Goal: Transaction & Acquisition: Purchase product/service

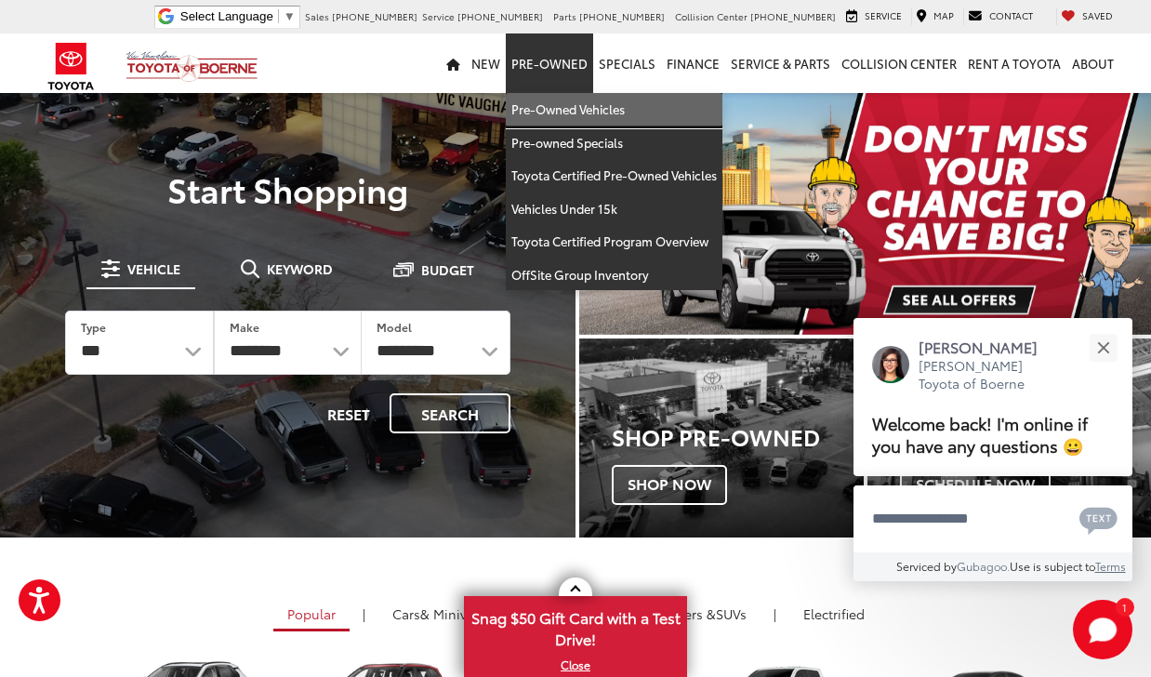
click at [575, 106] on link "Pre-Owned Vehicles" at bounding box center [614, 109] width 217 height 33
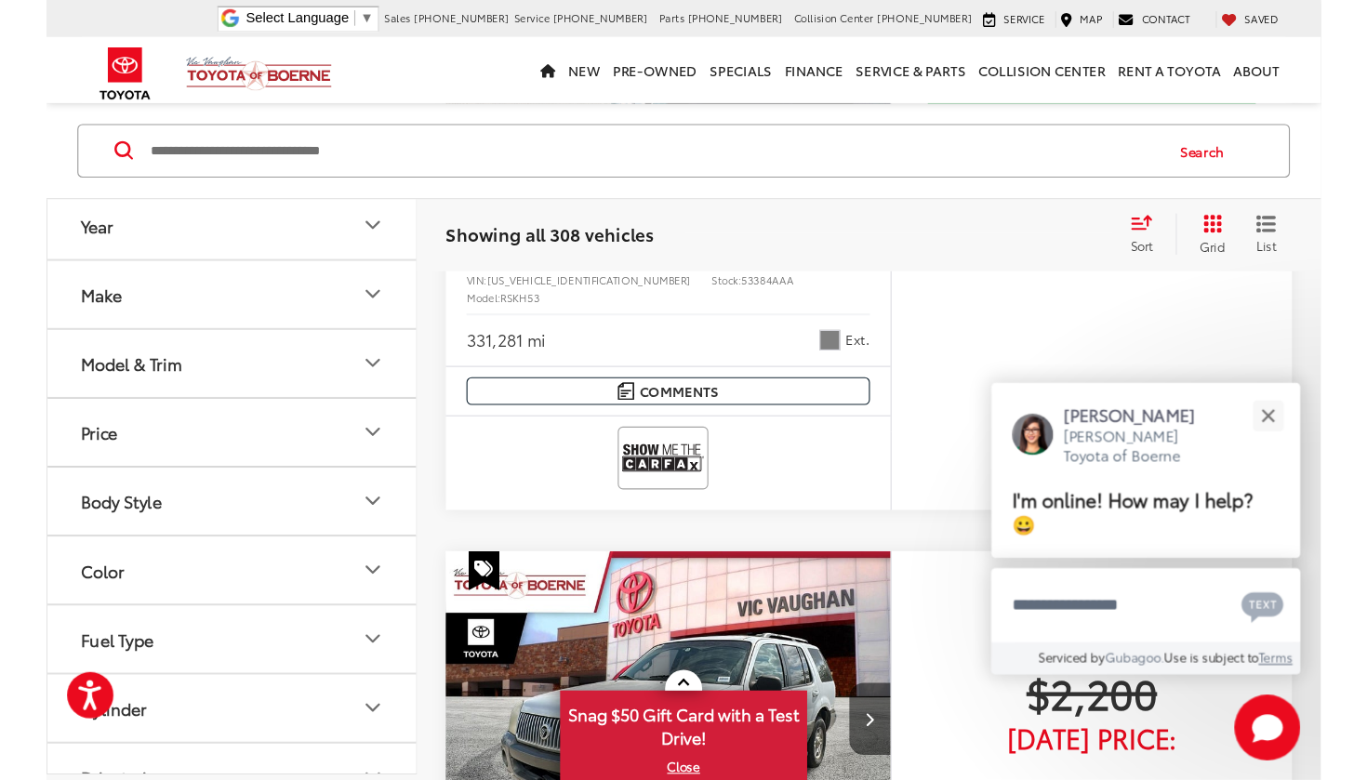
scroll to position [559, 0]
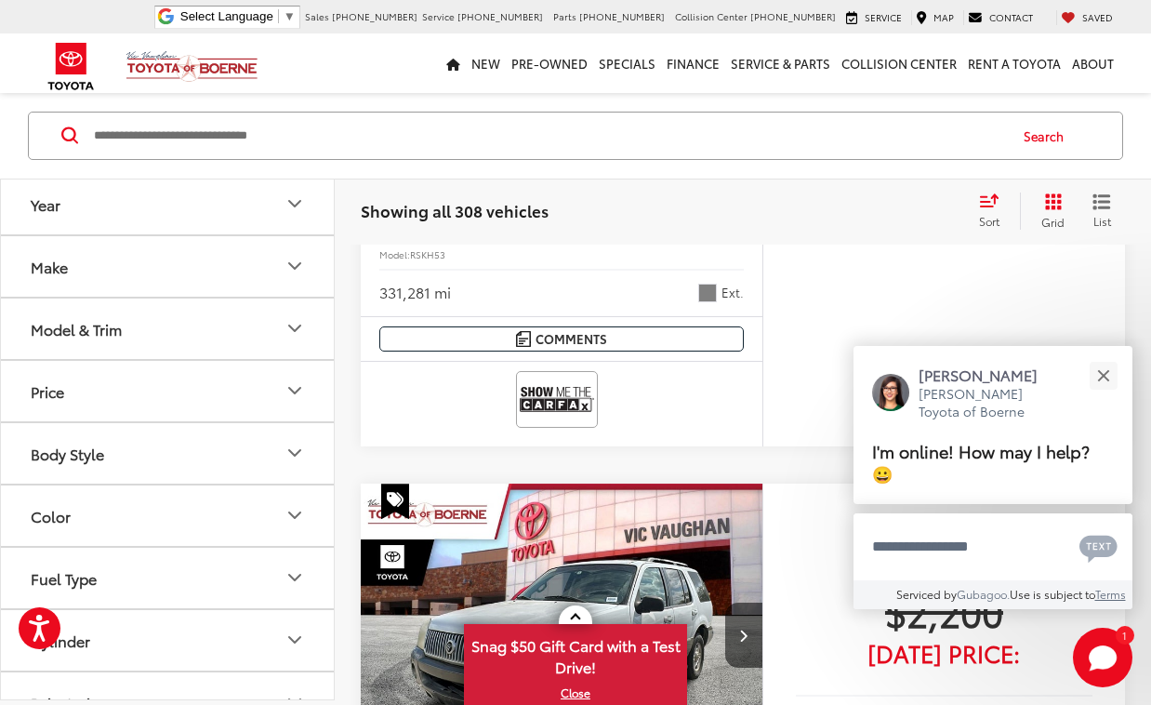
click at [297, 203] on icon "Year" at bounding box center [295, 203] width 22 height 22
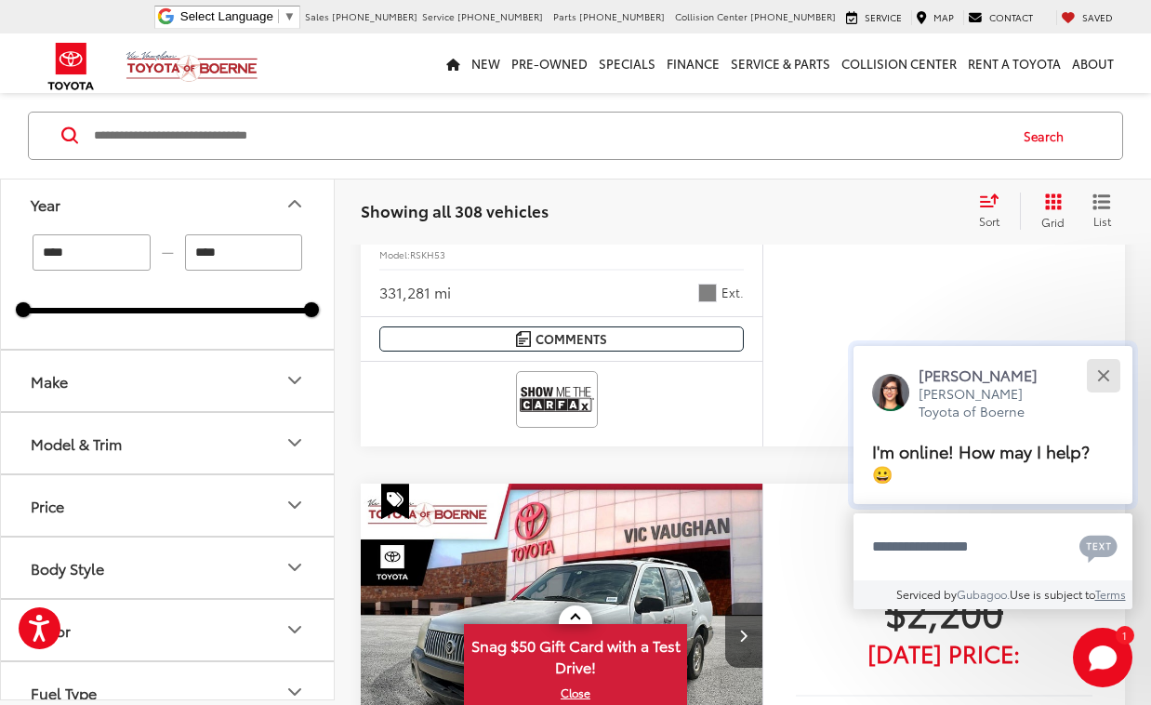
click at [1105, 373] on button "Close" at bounding box center [1103, 375] width 40 height 40
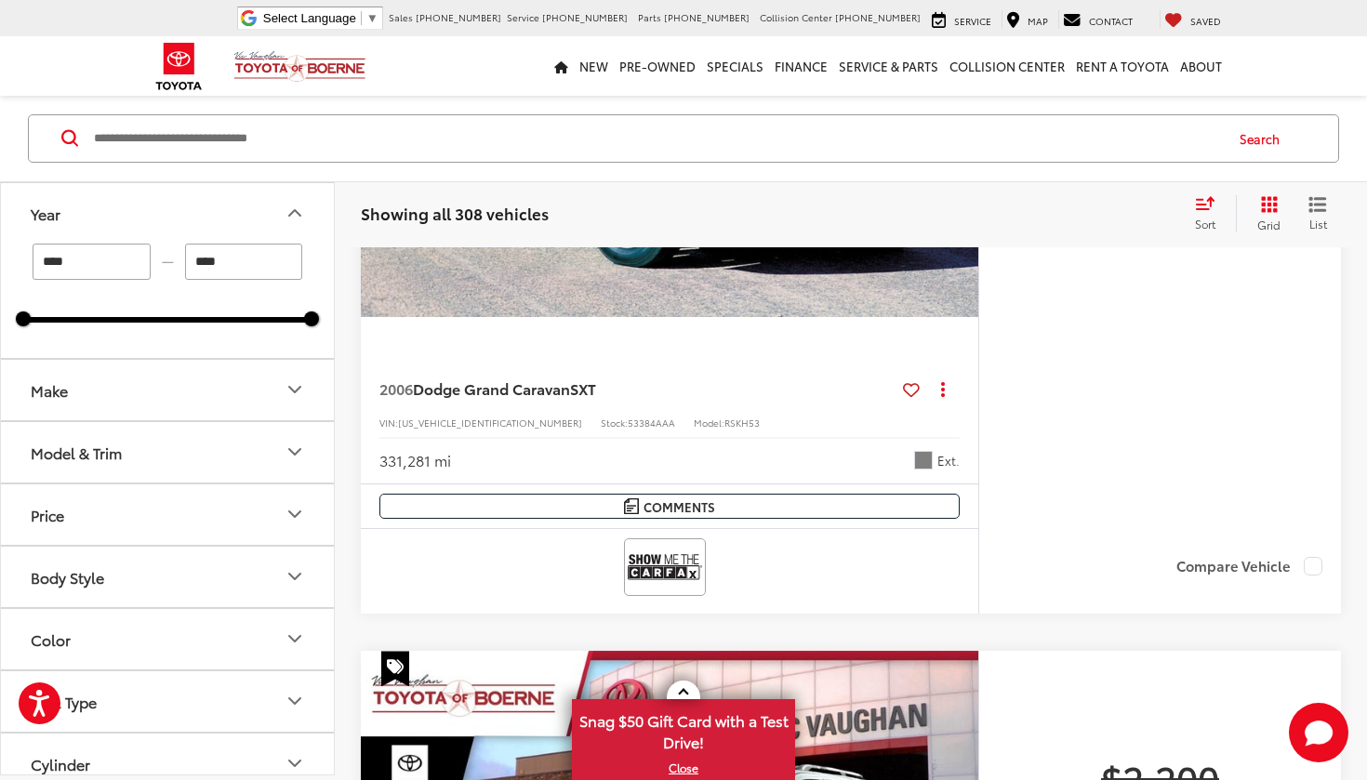
click at [295, 637] on icon "Color" at bounding box center [295, 640] width 22 height 22
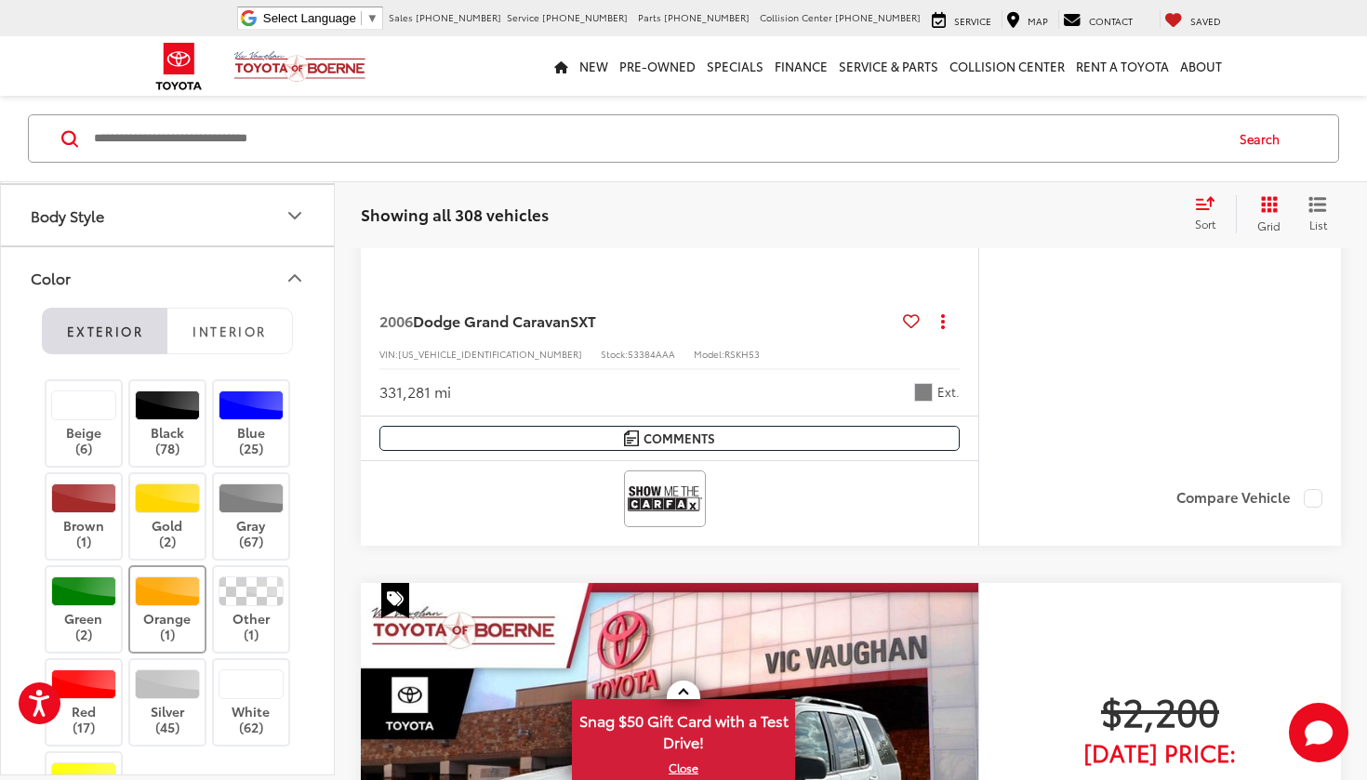
scroll to position [417, 0]
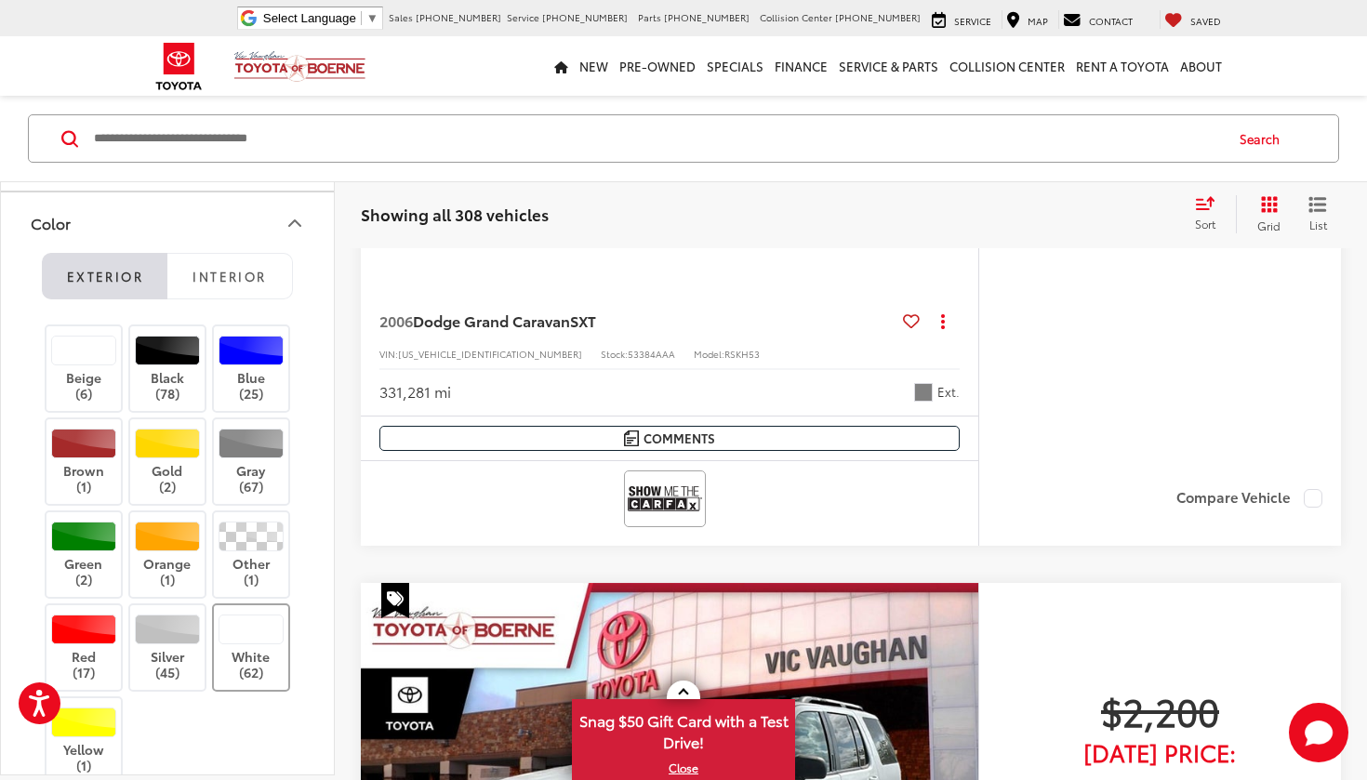
click at [237, 649] on label "White (62)" at bounding box center [251, 648] width 75 height 66
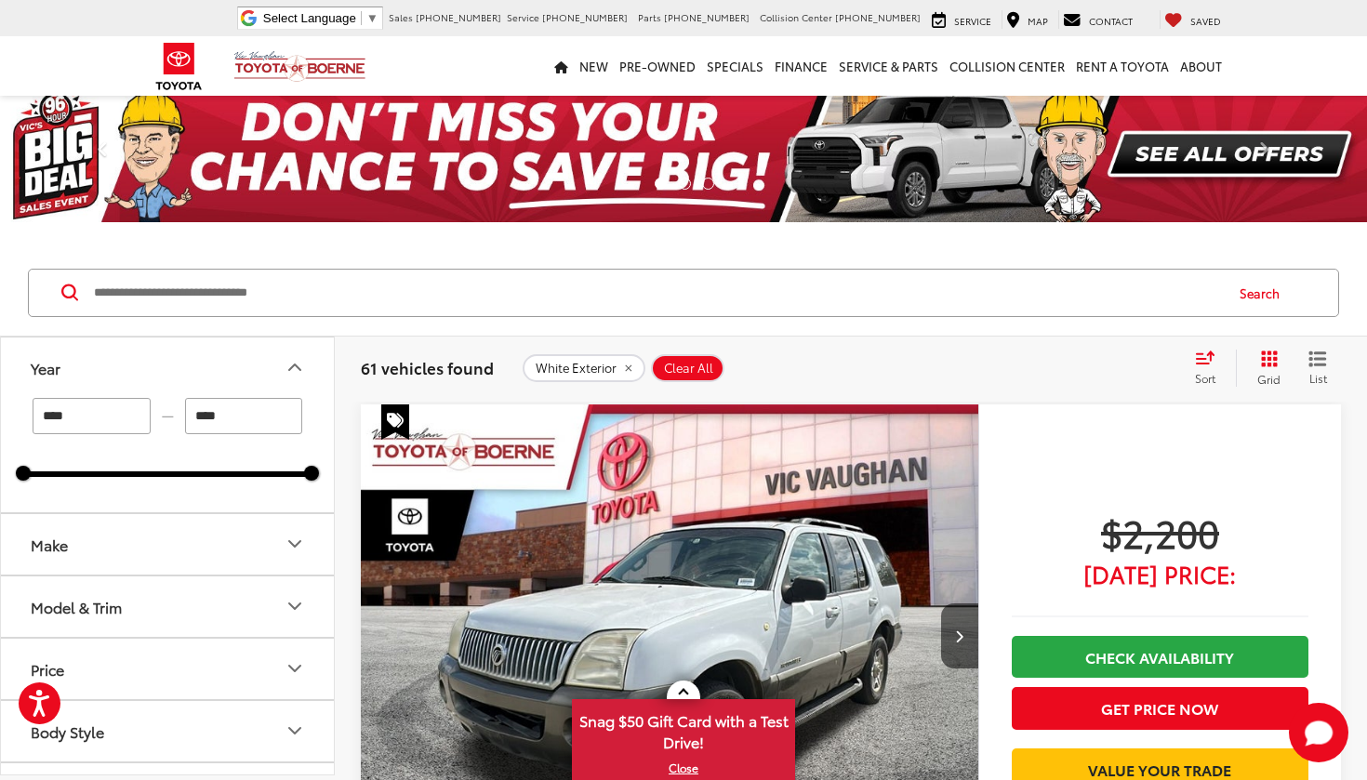
click at [97, 408] on input "****" at bounding box center [92, 416] width 118 height 36
type input "****"
click at [327, 398] on div "**** — **** 2002 2025" at bounding box center [167, 455] width 333 height 114
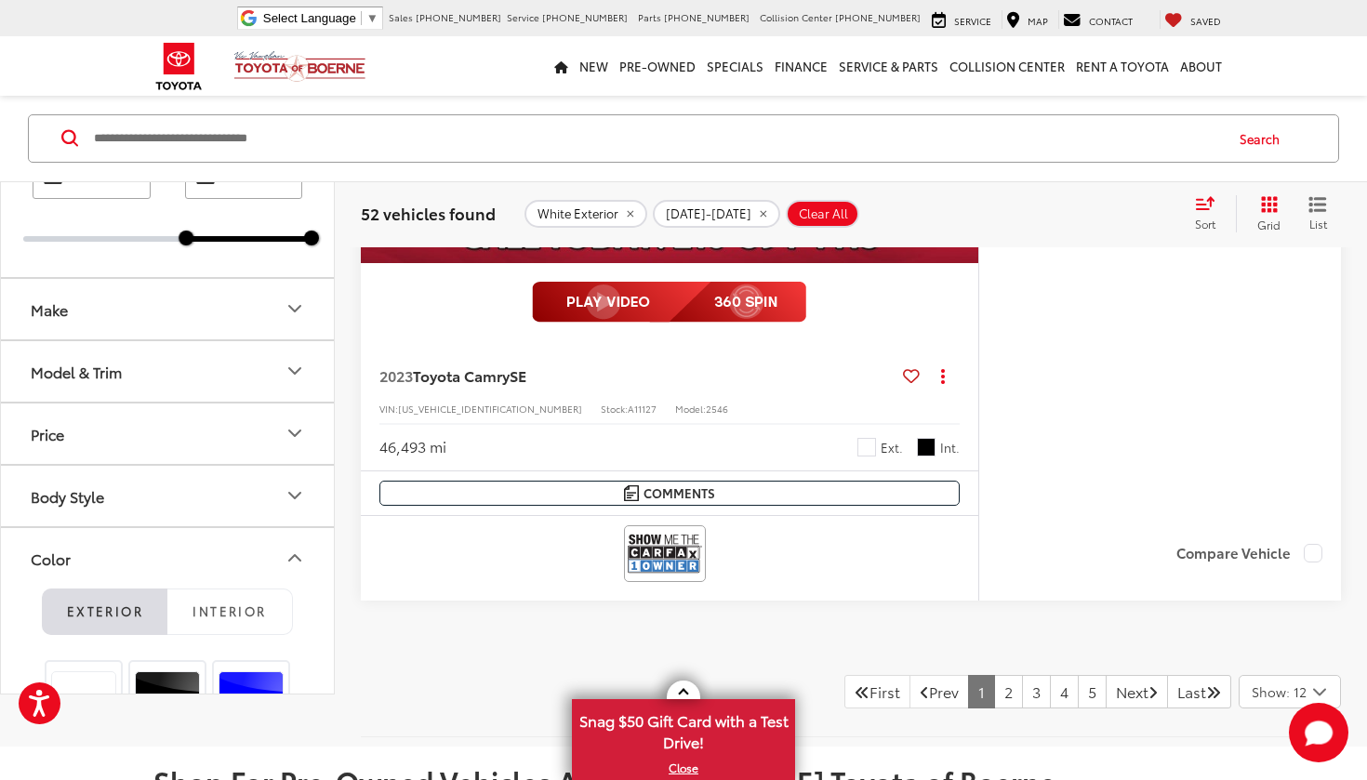
scroll to position [9824, 0]
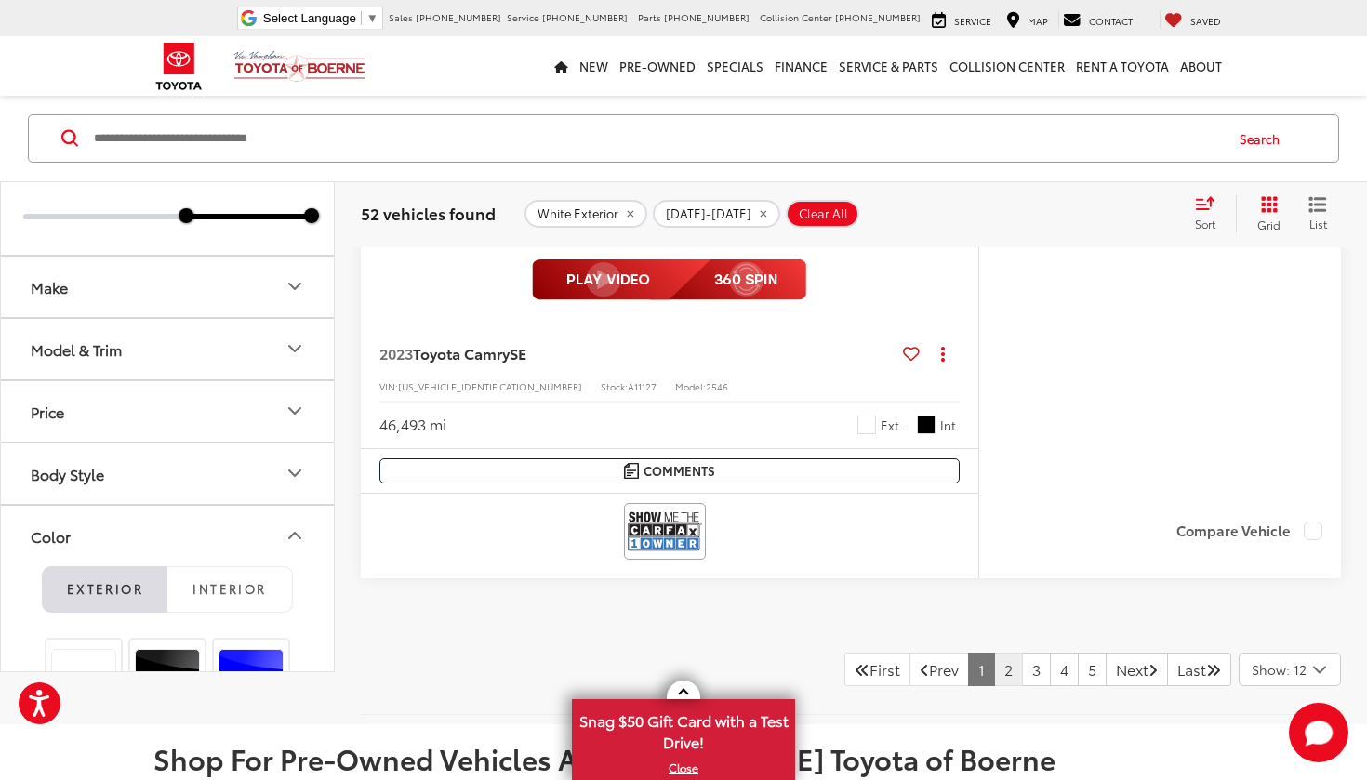
click at [994, 657] on link "2" at bounding box center [1008, 669] width 29 height 33
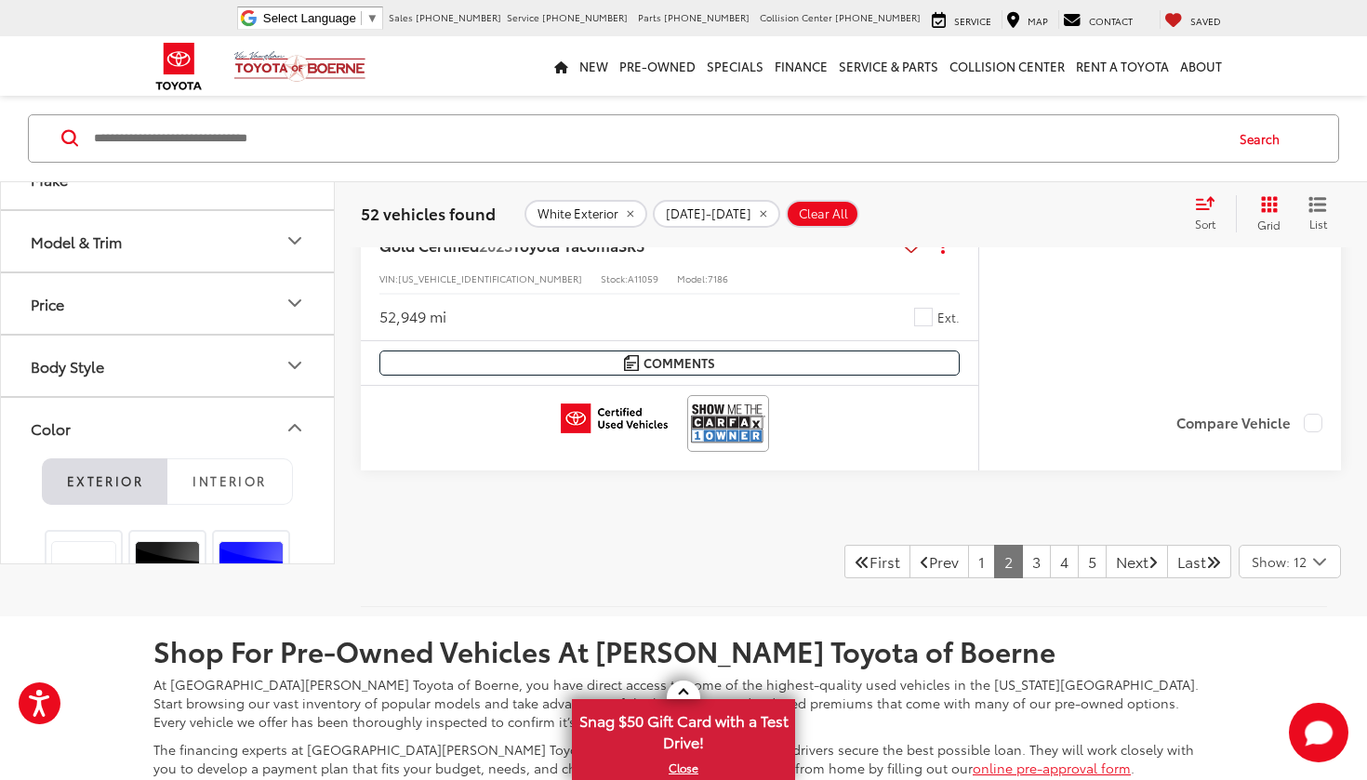
scroll to position [9947, 0]
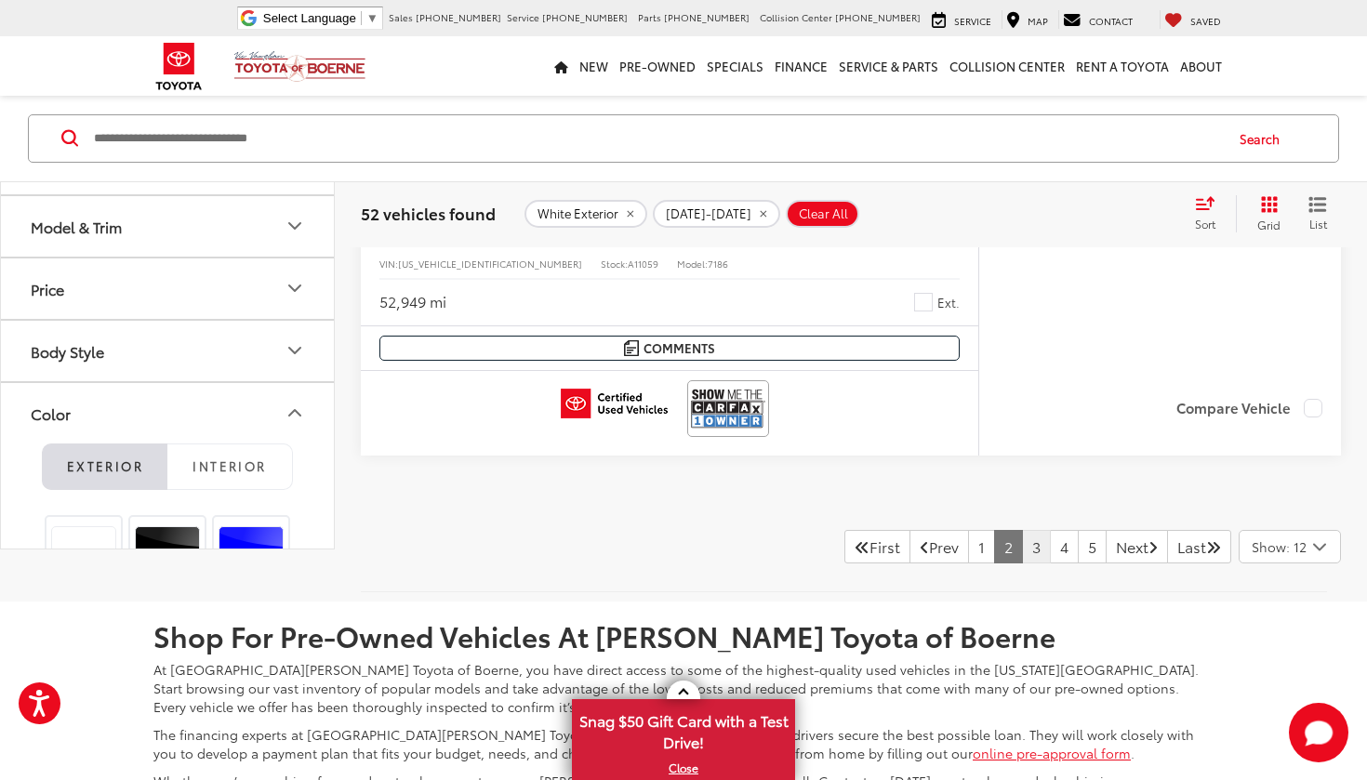
click at [1022, 534] on link "3" at bounding box center [1036, 546] width 29 height 33
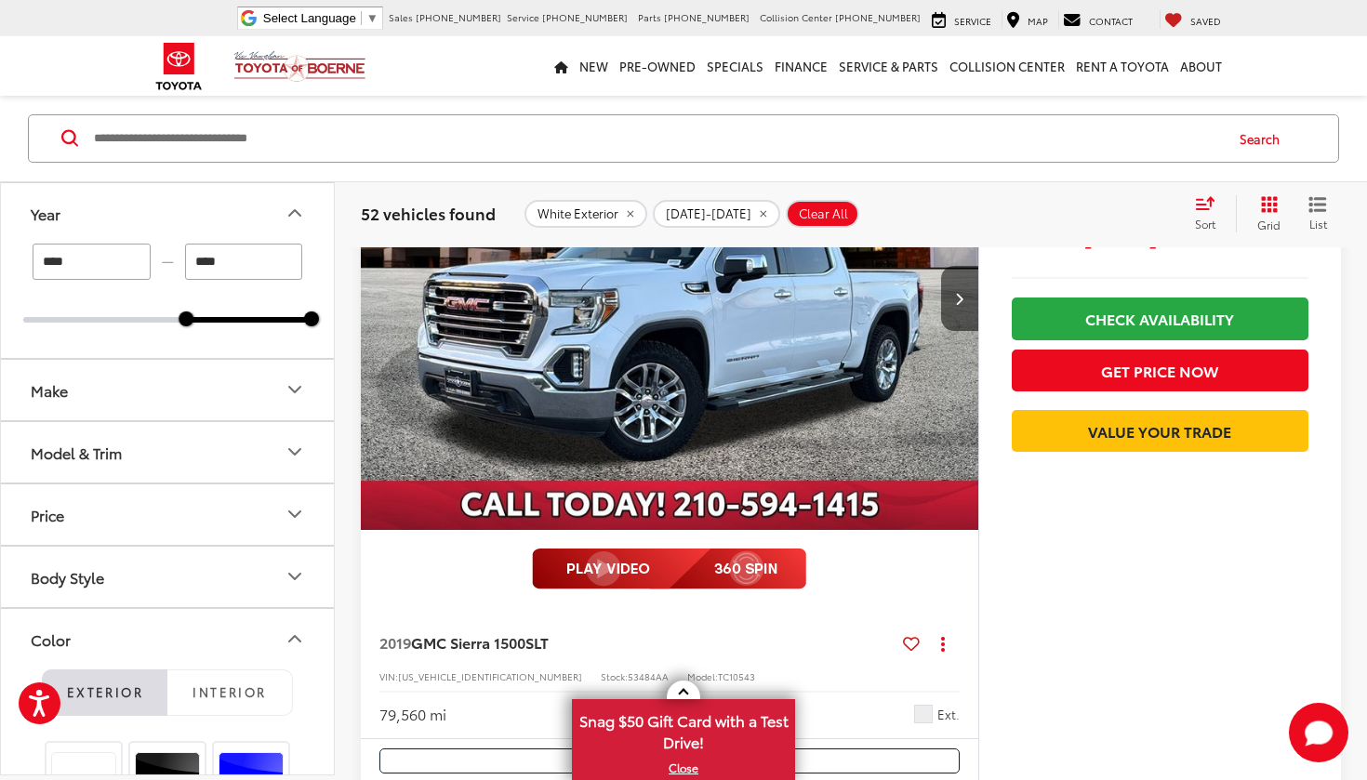
scroll to position [1147, 0]
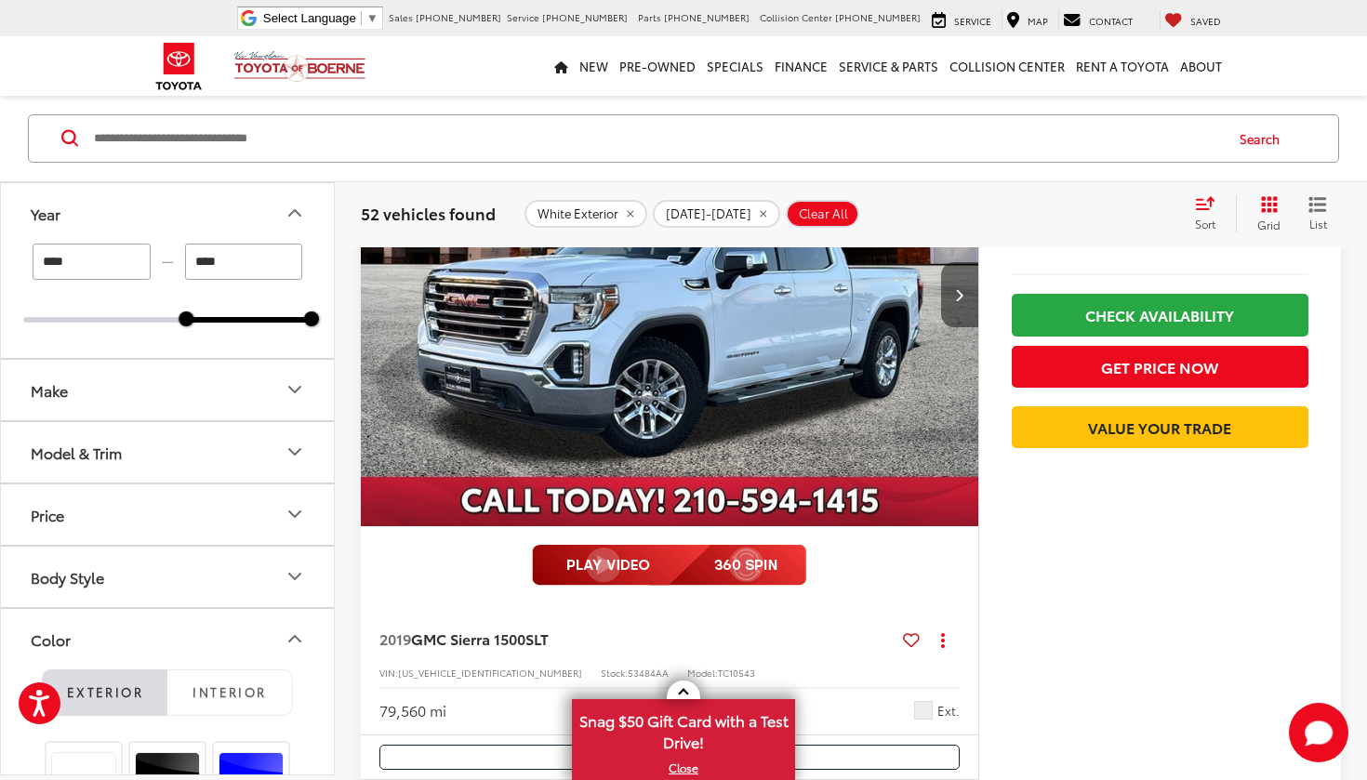
click at [965, 280] on button "Next image" at bounding box center [959, 294] width 37 height 65
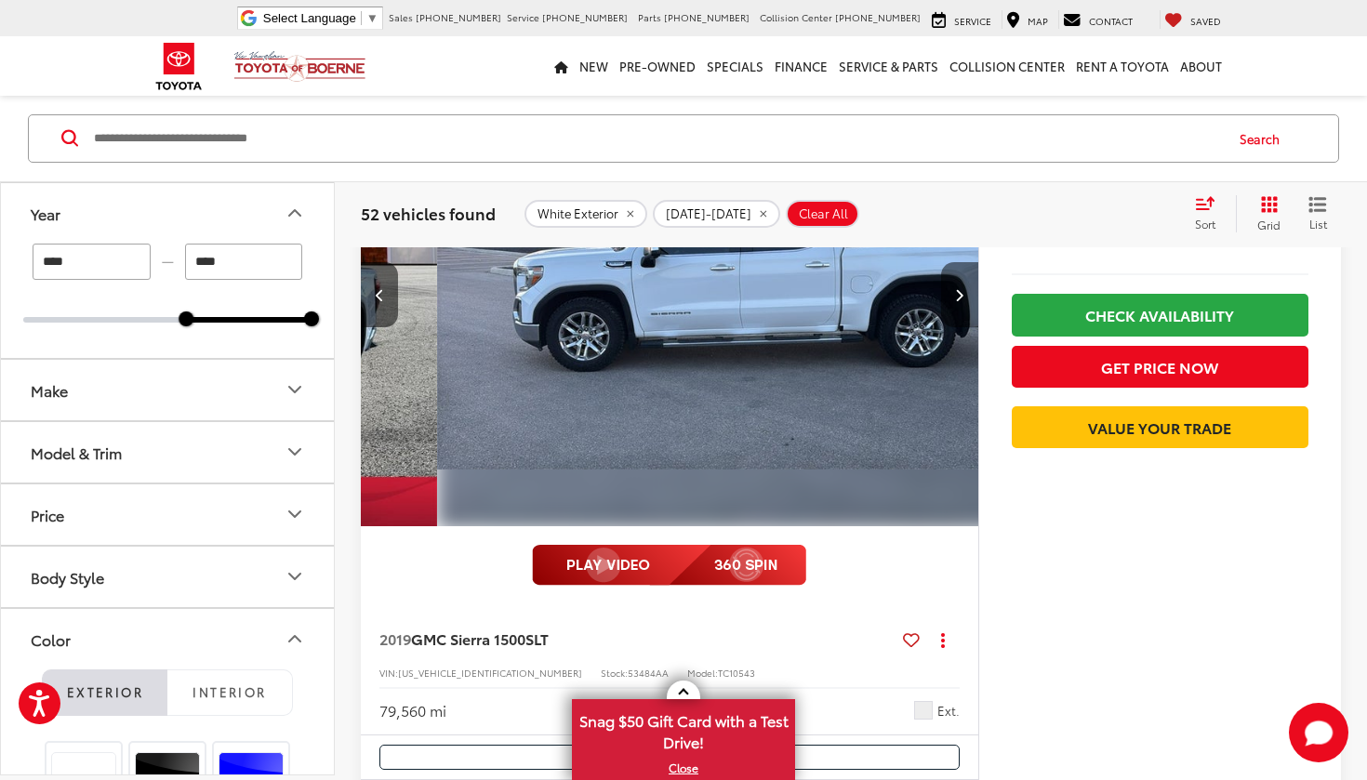
scroll to position [0, 620]
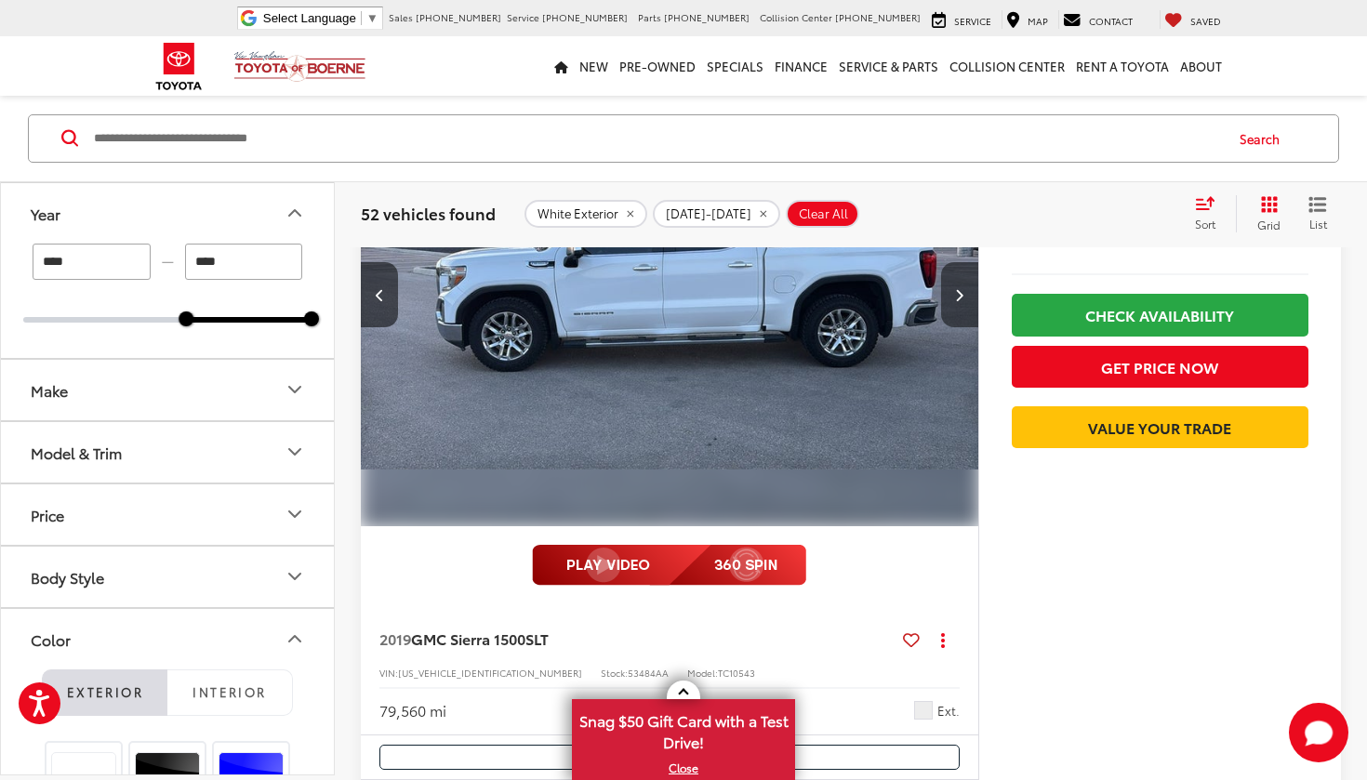
click at [965, 280] on button "Next image" at bounding box center [959, 294] width 37 height 65
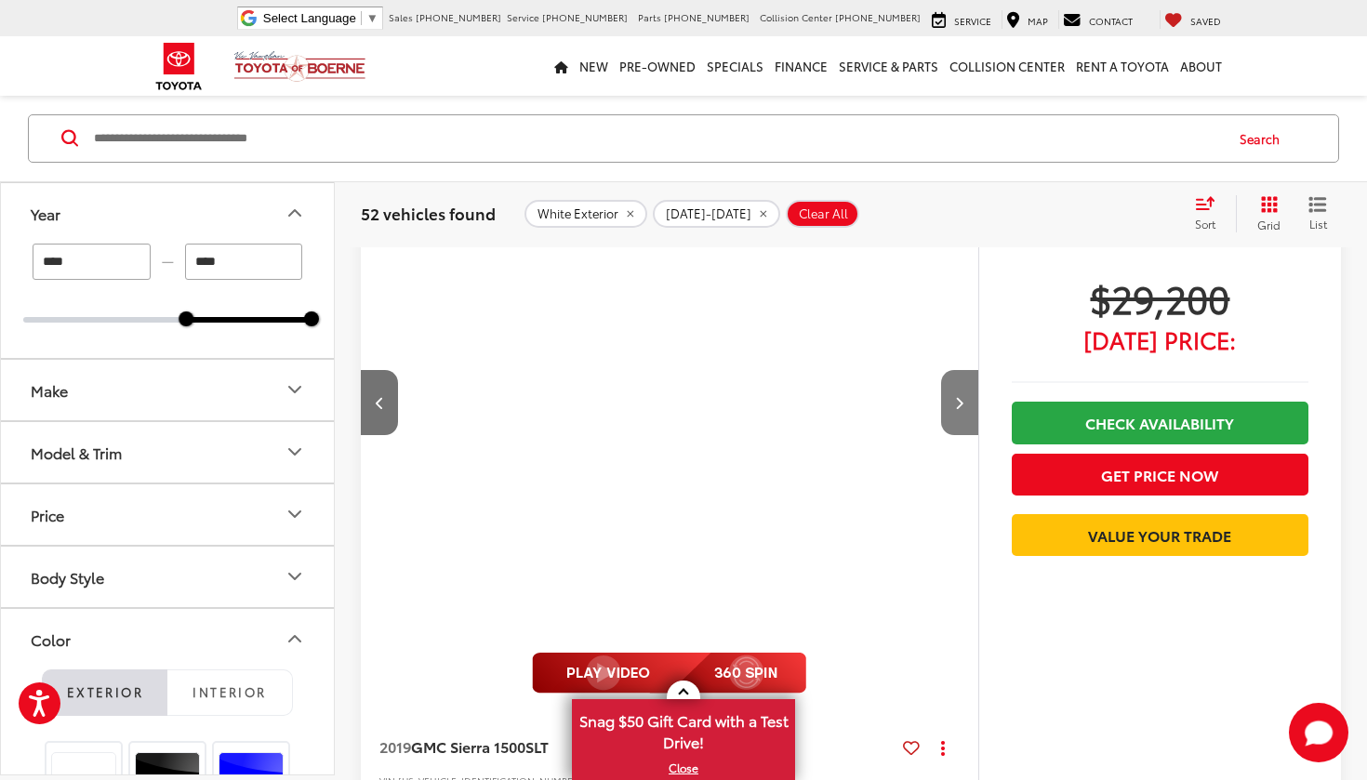
scroll to position [1036, 0]
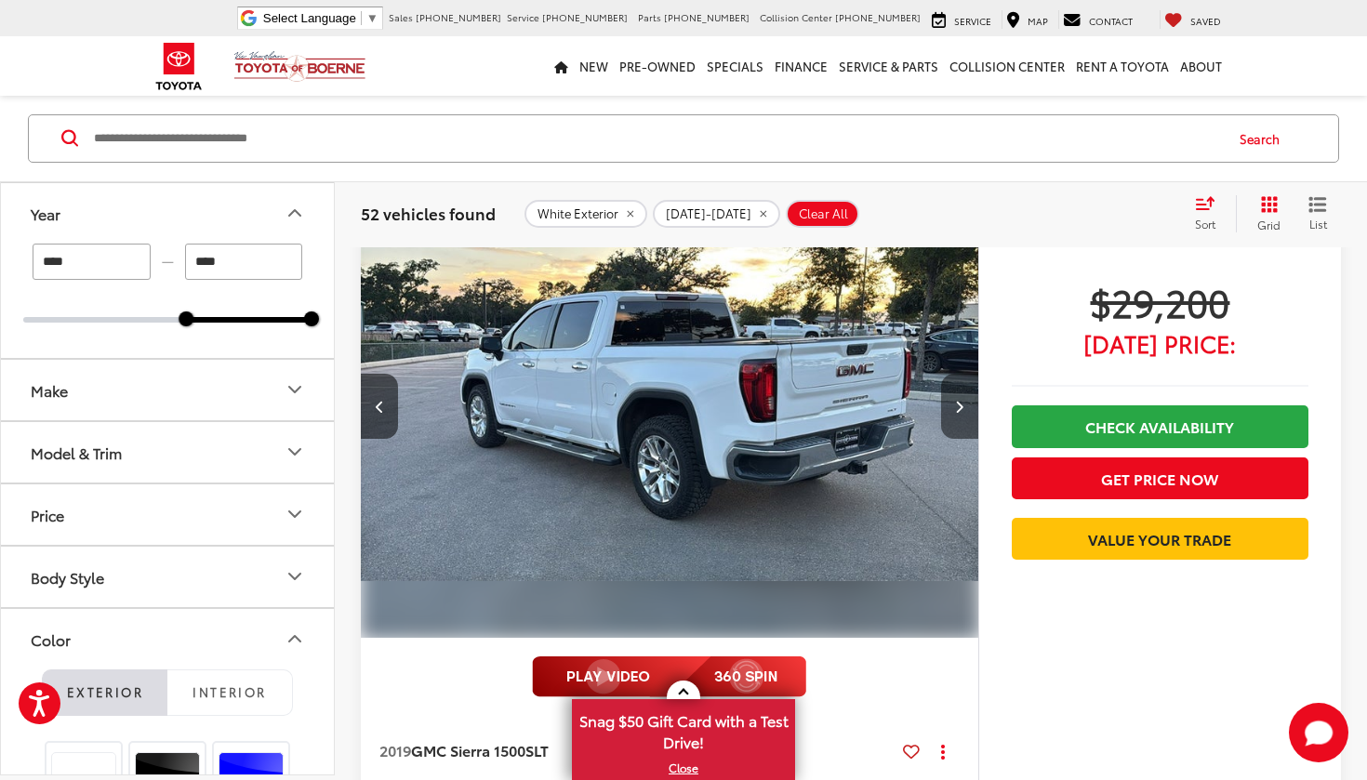
click at [961, 402] on icon "Next image" at bounding box center [959, 406] width 8 height 13
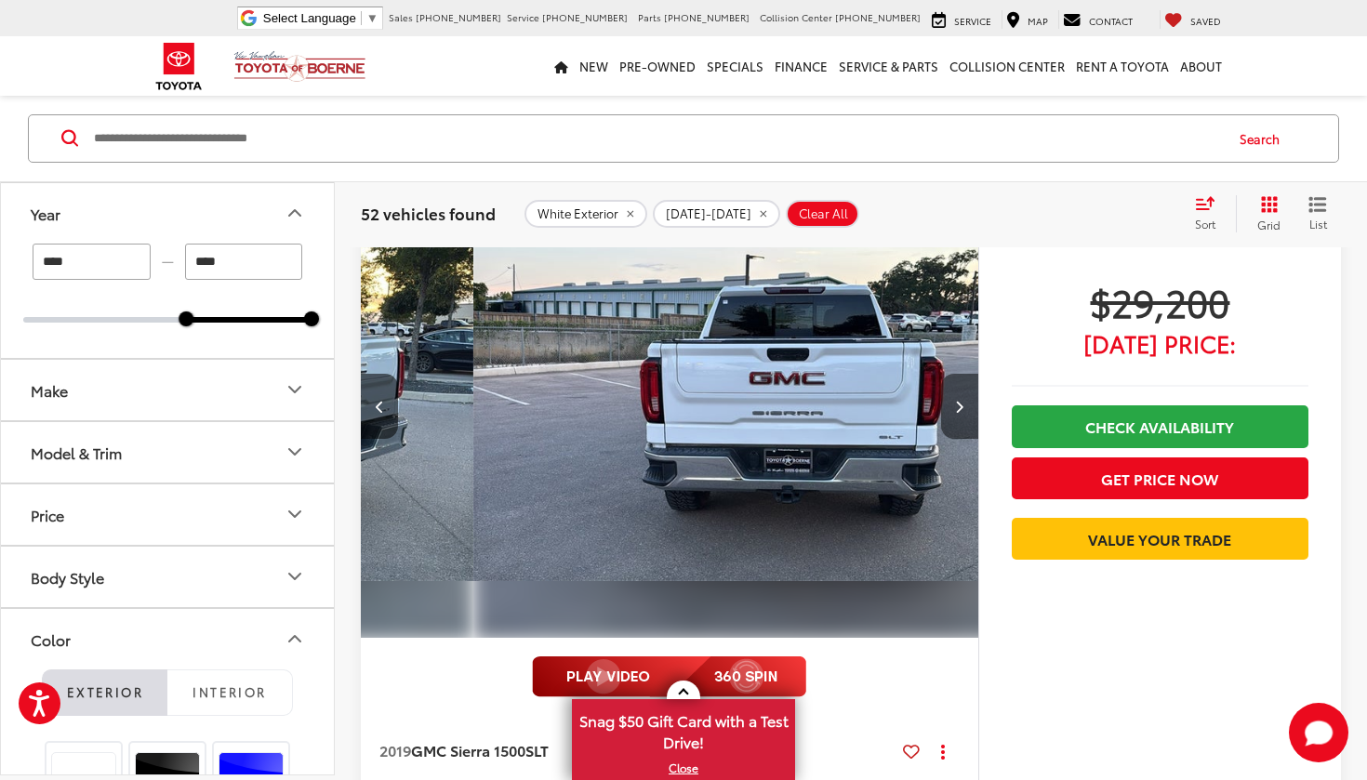
scroll to position [0, 1860]
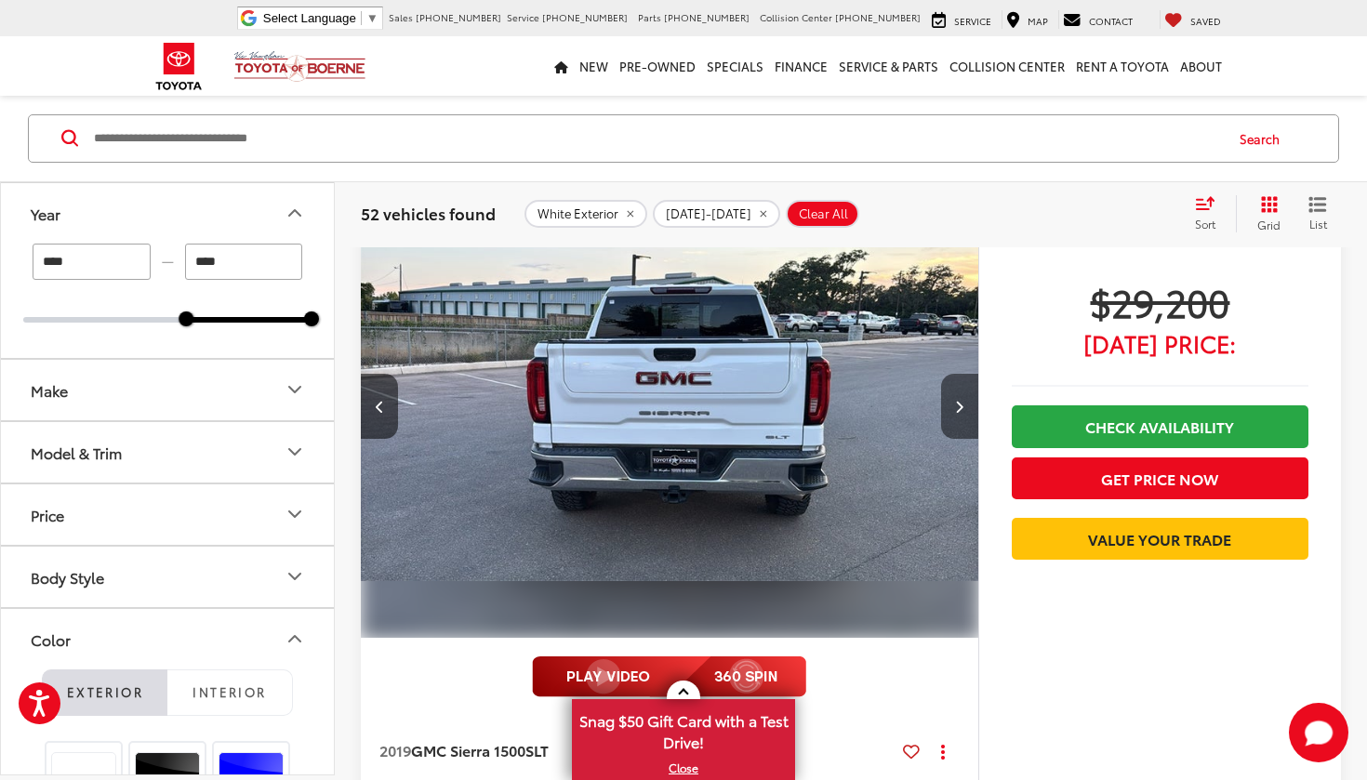
click at [961, 402] on icon "Next image" at bounding box center [959, 406] width 8 height 13
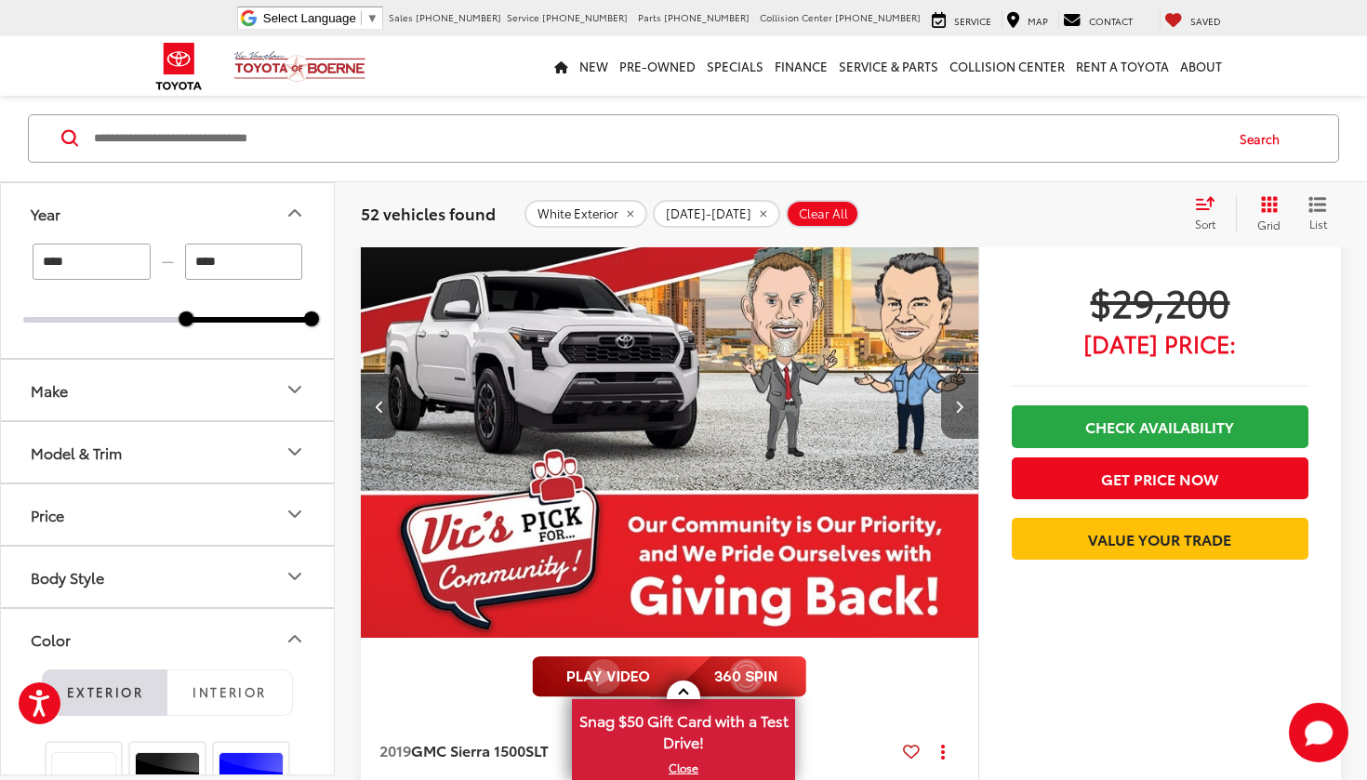
click at [961, 402] on icon "Next image" at bounding box center [959, 406] width 8 height 13
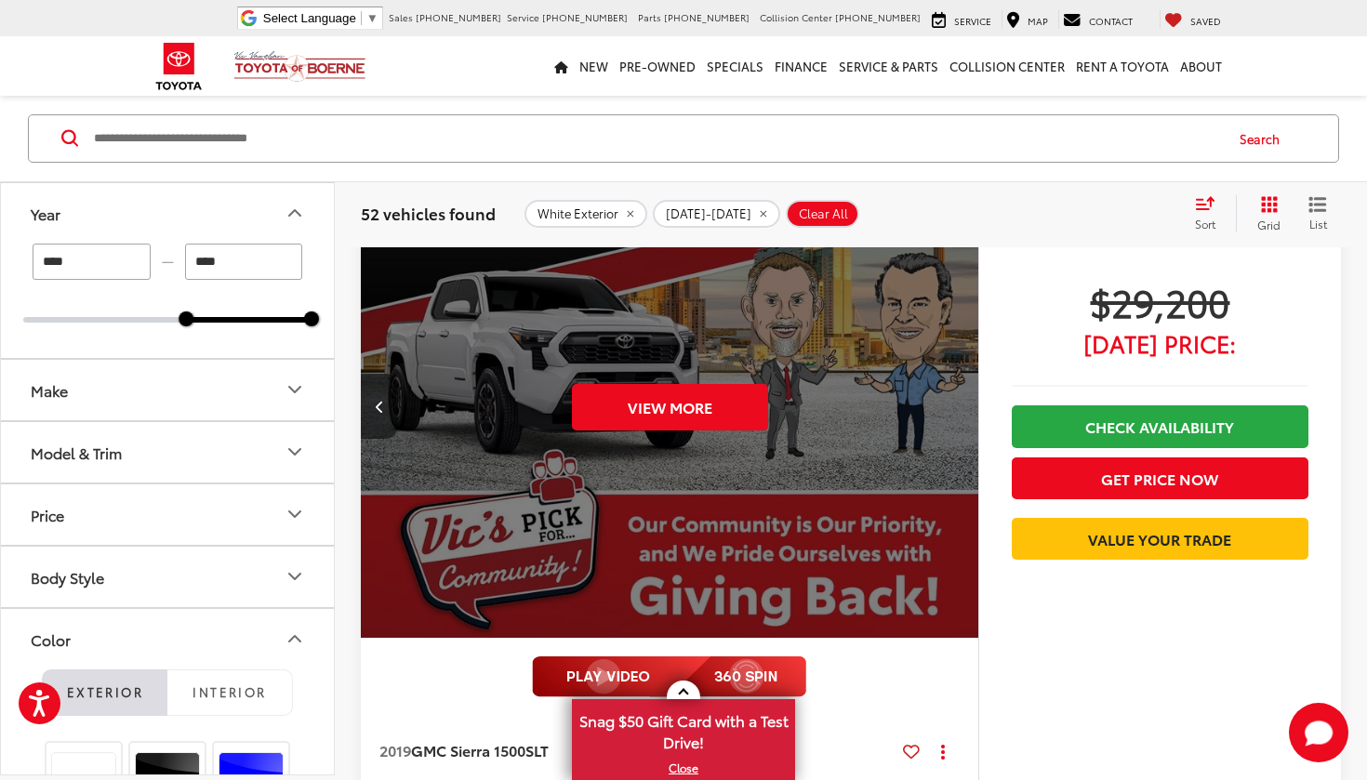
click at [961, 402] on div "View More" at bounding box center [670, 406] width 620 height 465
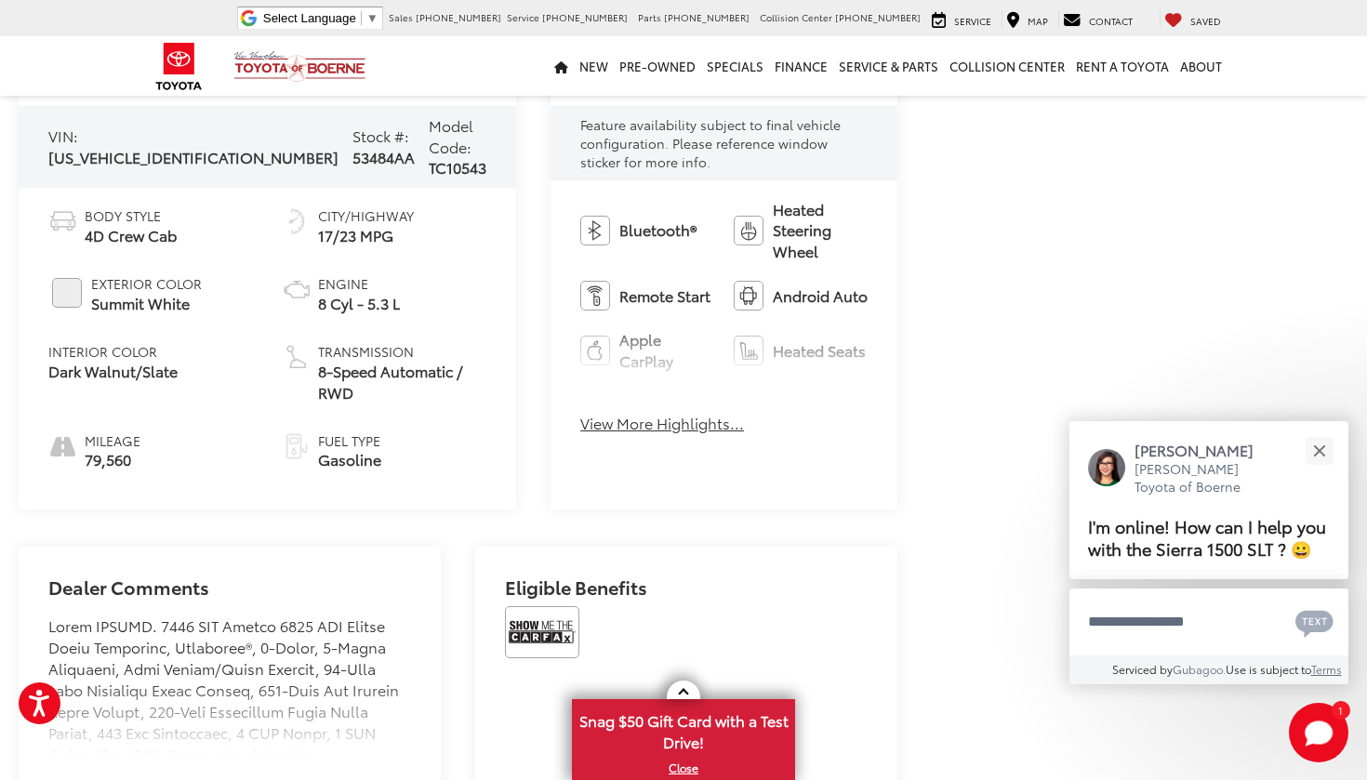
scroll to position [771, 0]
click at [604, 411] on button "View More Highlights..." at bounding box center [662, 421] width 164 height 21
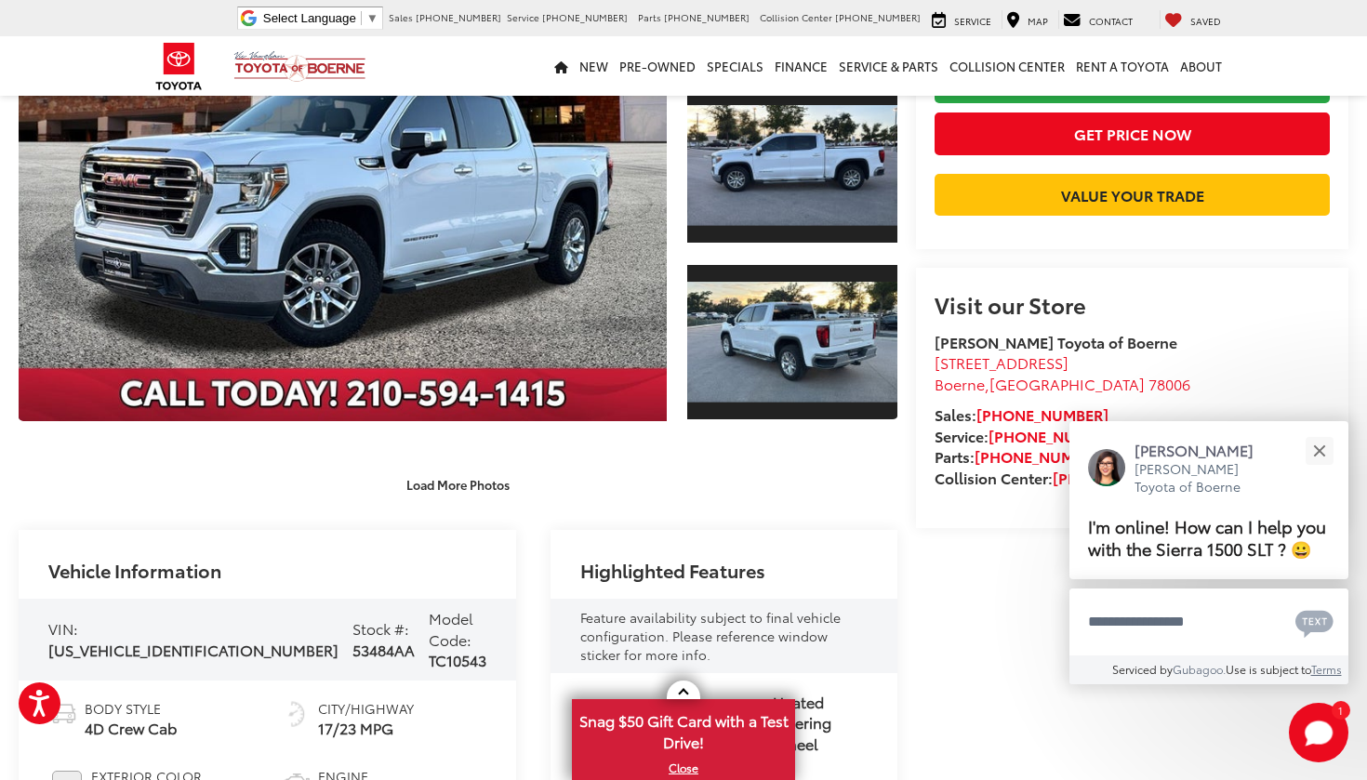
scroll to position [271, 0]
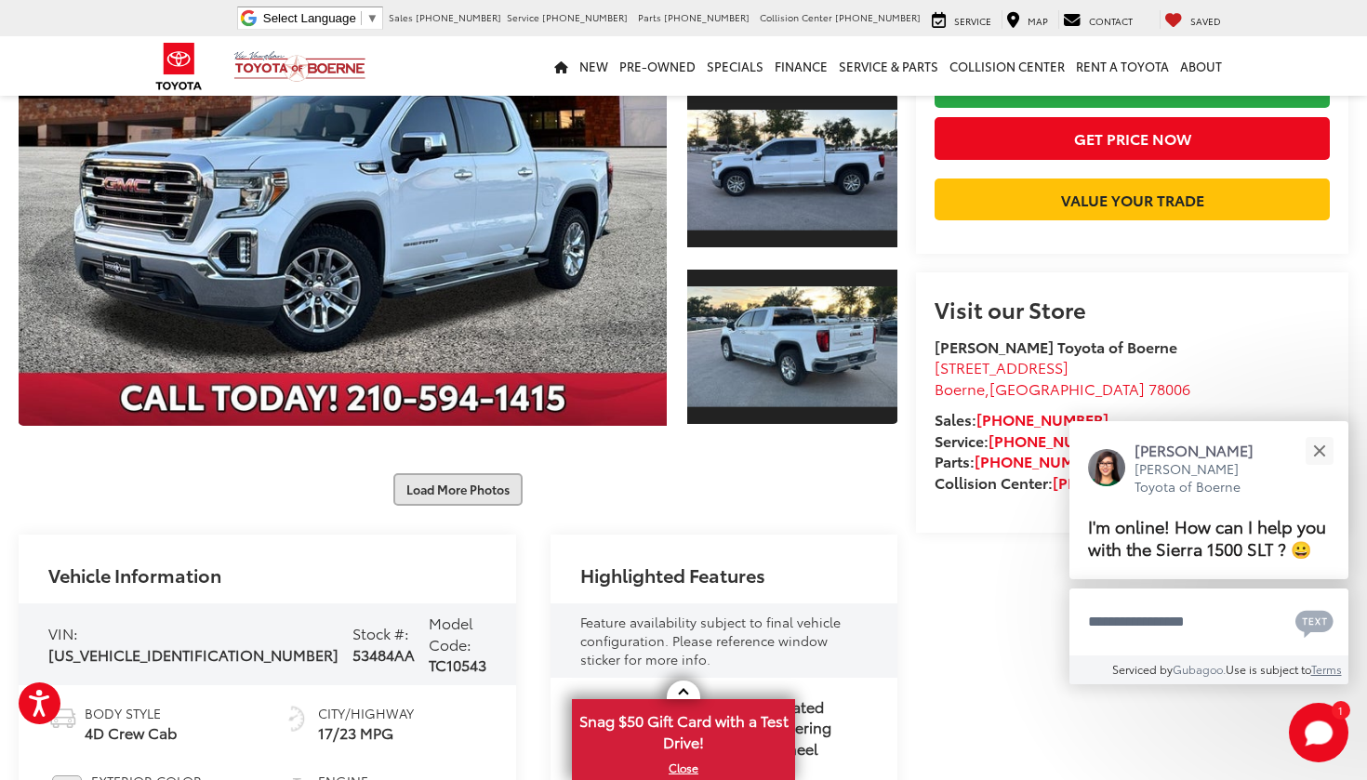
click at [488, 485] on button "Load More Photos" at bounding box center [457, 489] width 129 height 33
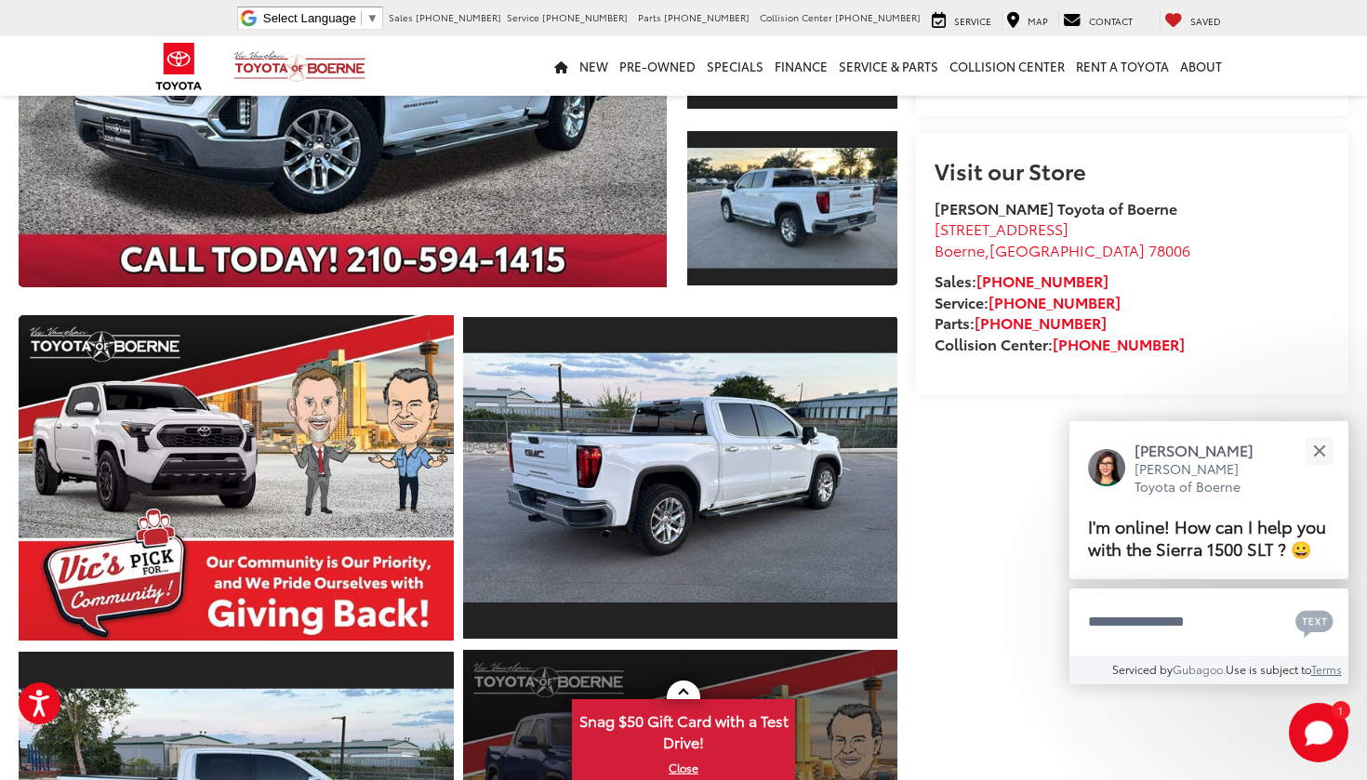
scroll to position [400, 0]
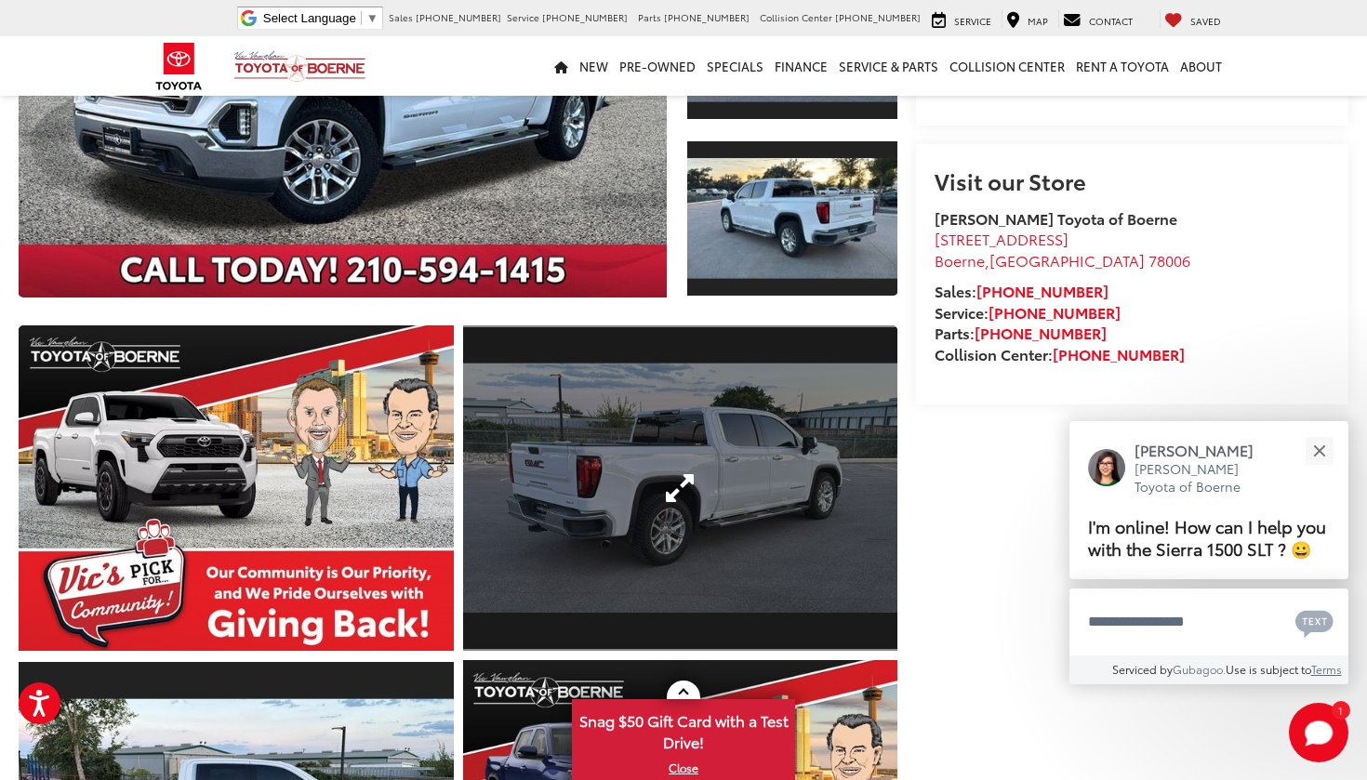
click at [638, 476] on link "Expand Photo 5" at bounding box center [680, 488] width 435 height 326
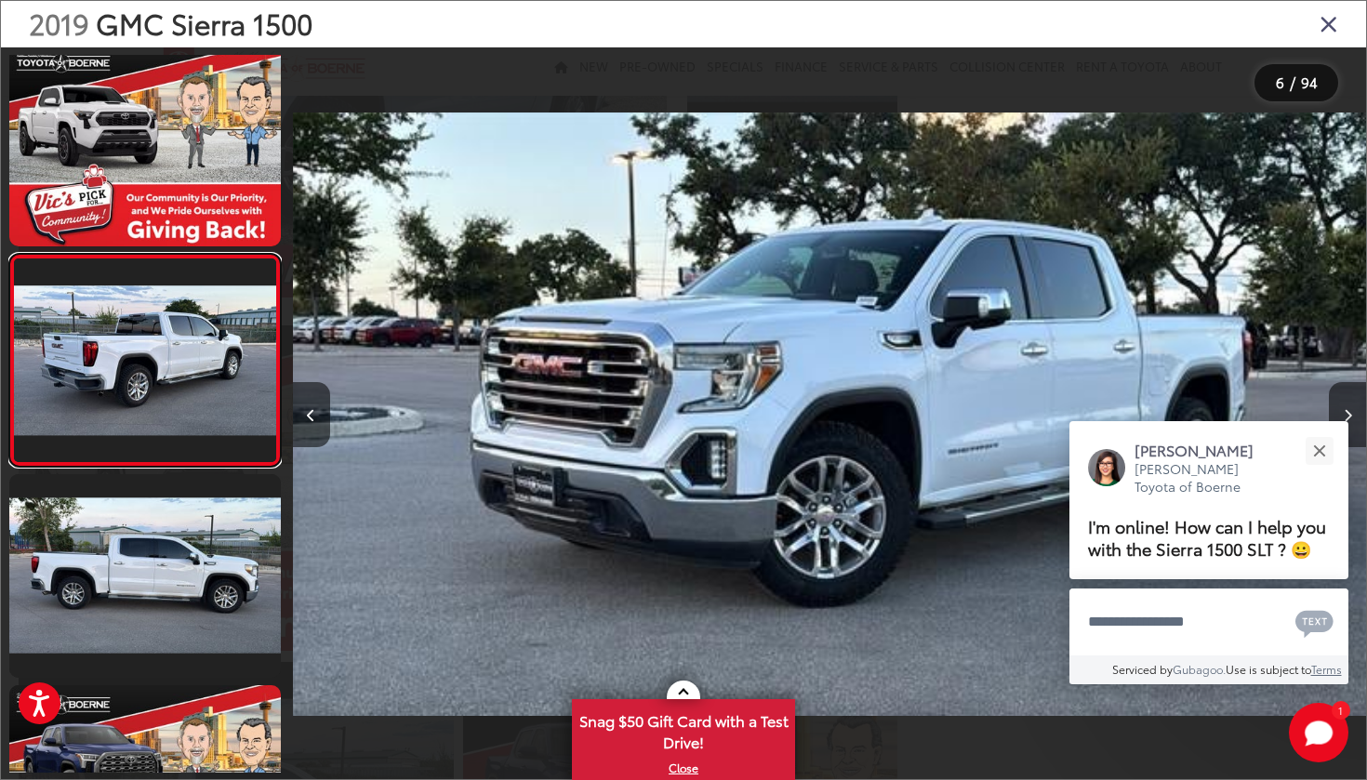
scroll to position [0, 99819]
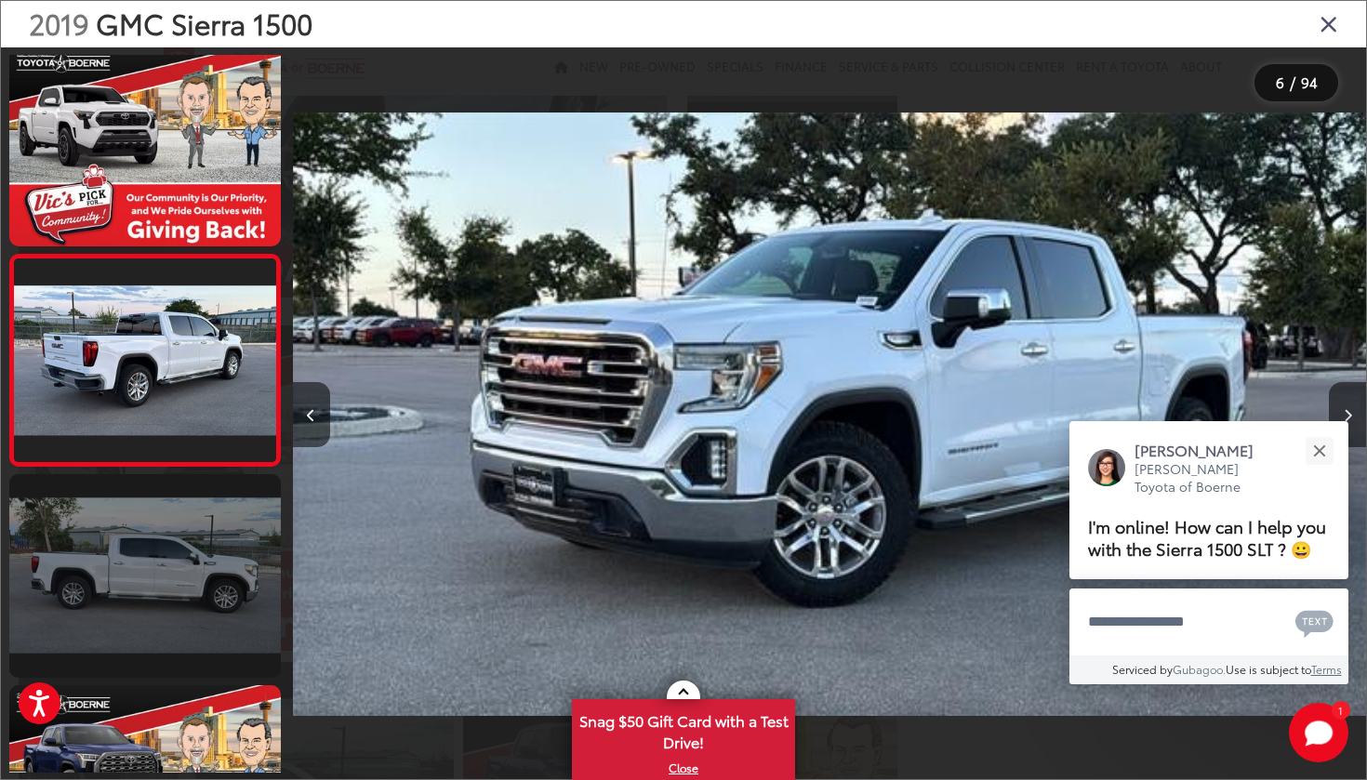
click at [164, 564] on link at bounding box center [144, 576] width 271 height 204
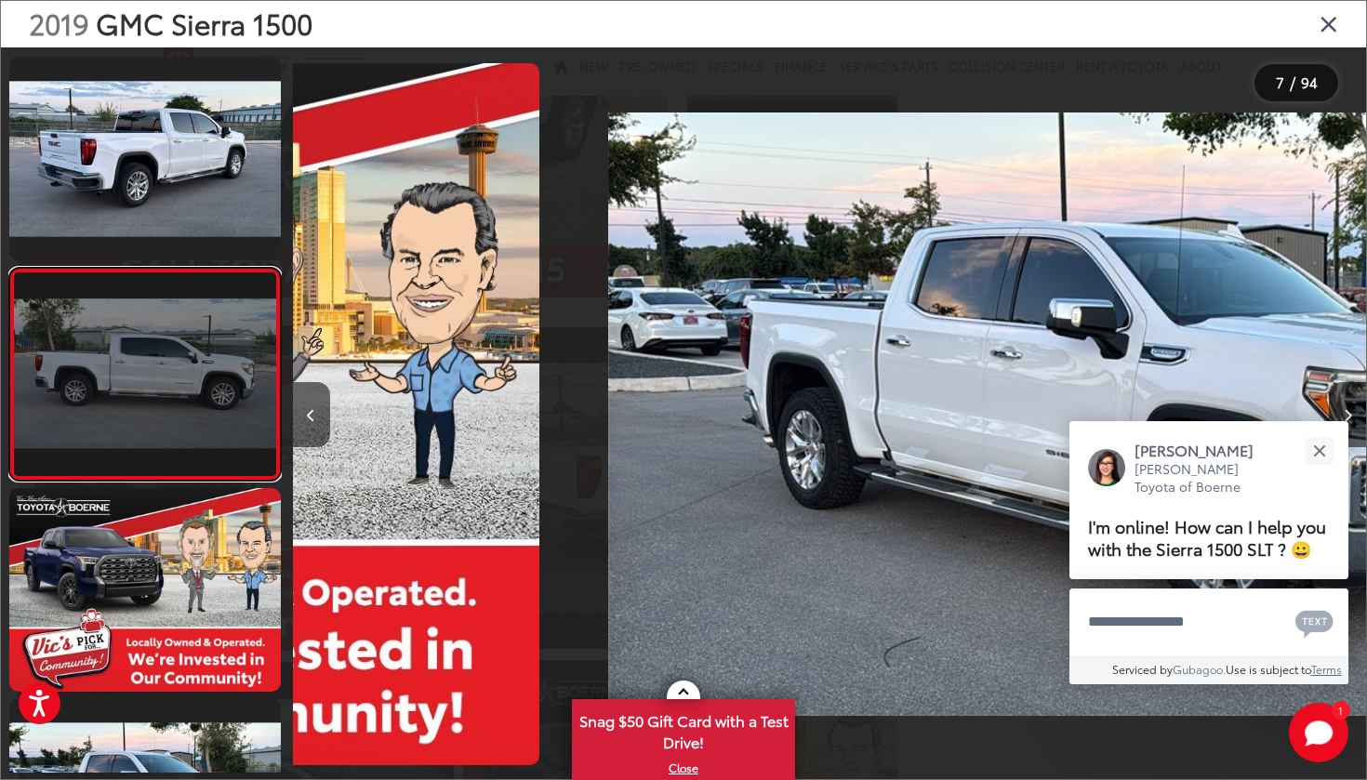
scroll to position [1066, 0]
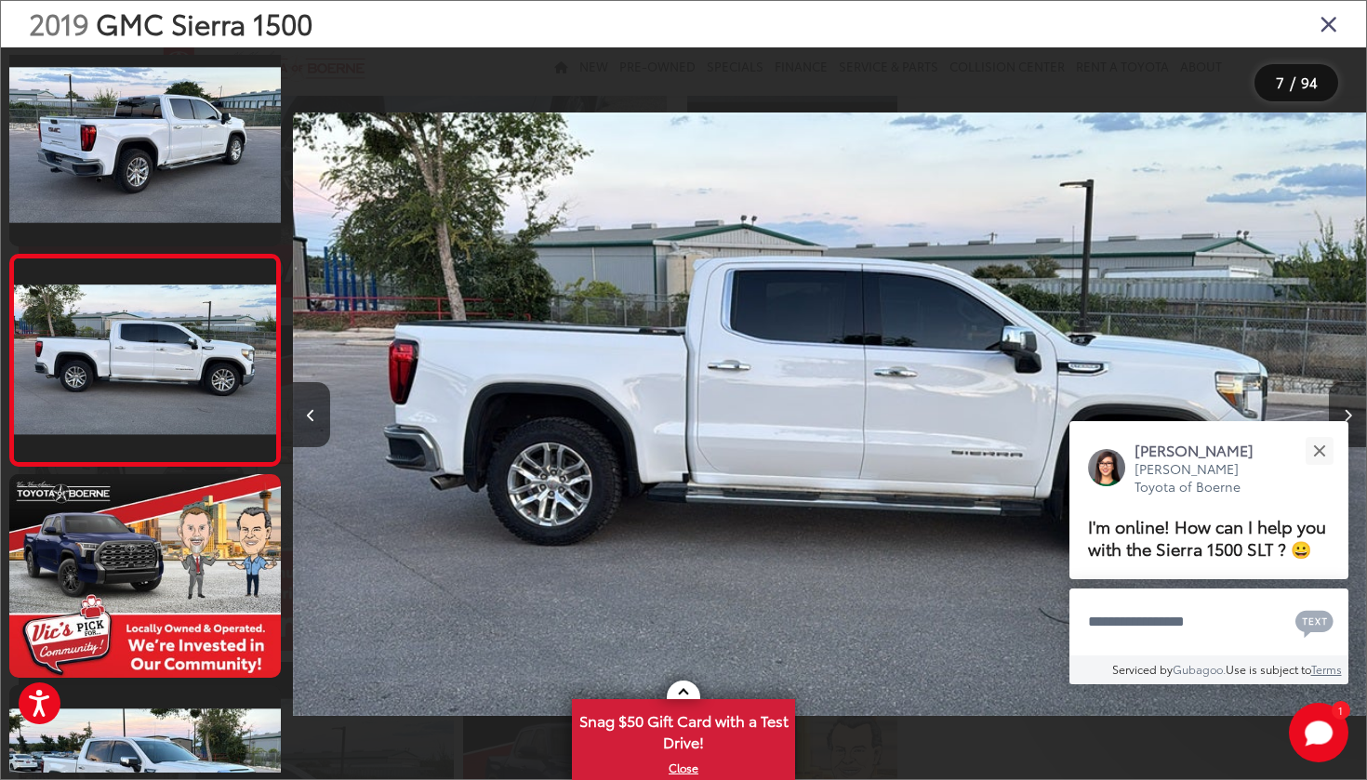
click at [927, 430] on img "2019 GMC Sierra 1500 SLT 6" at bounding box center [829, 414] width 1073 height 702
click at [1319, 30] on icon "Close gallery" at bounding box center [1328, 23] width 19 height 24
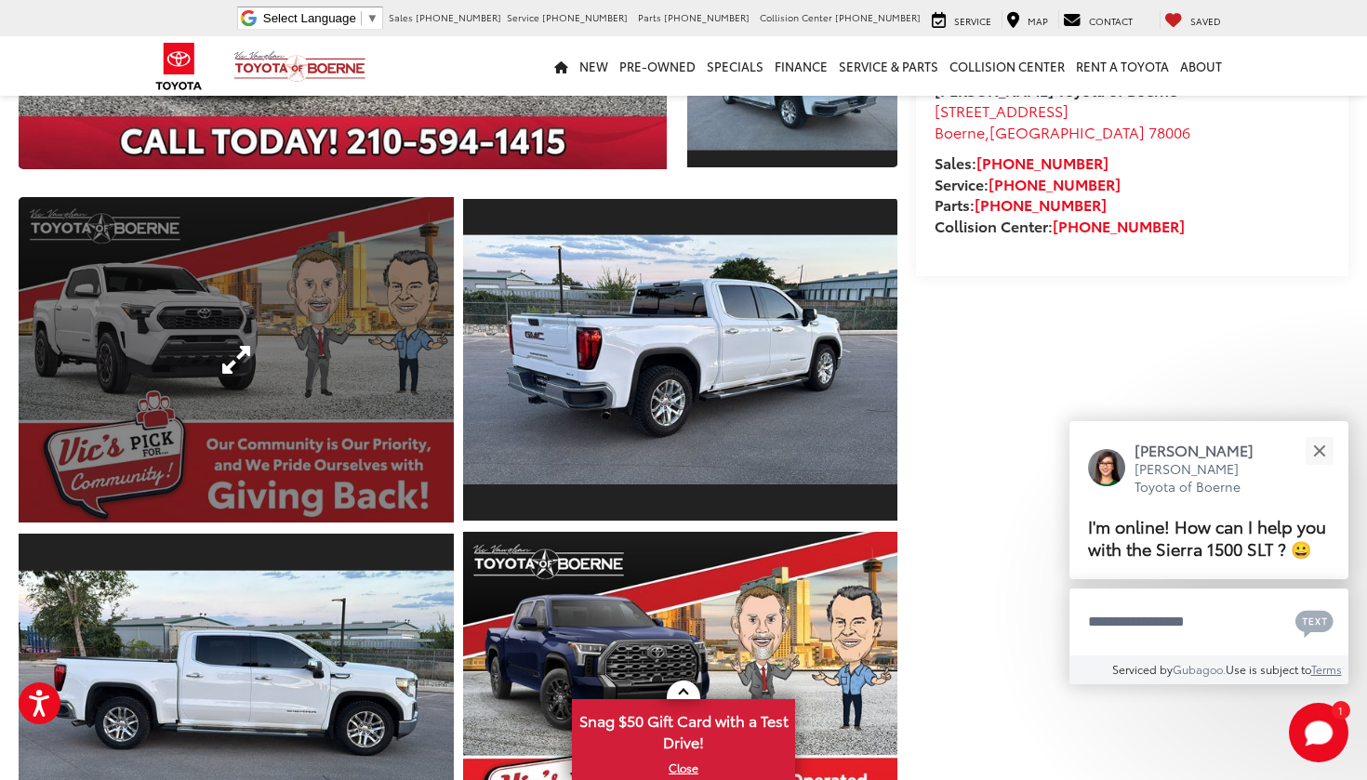
scroll to position [529, 0]
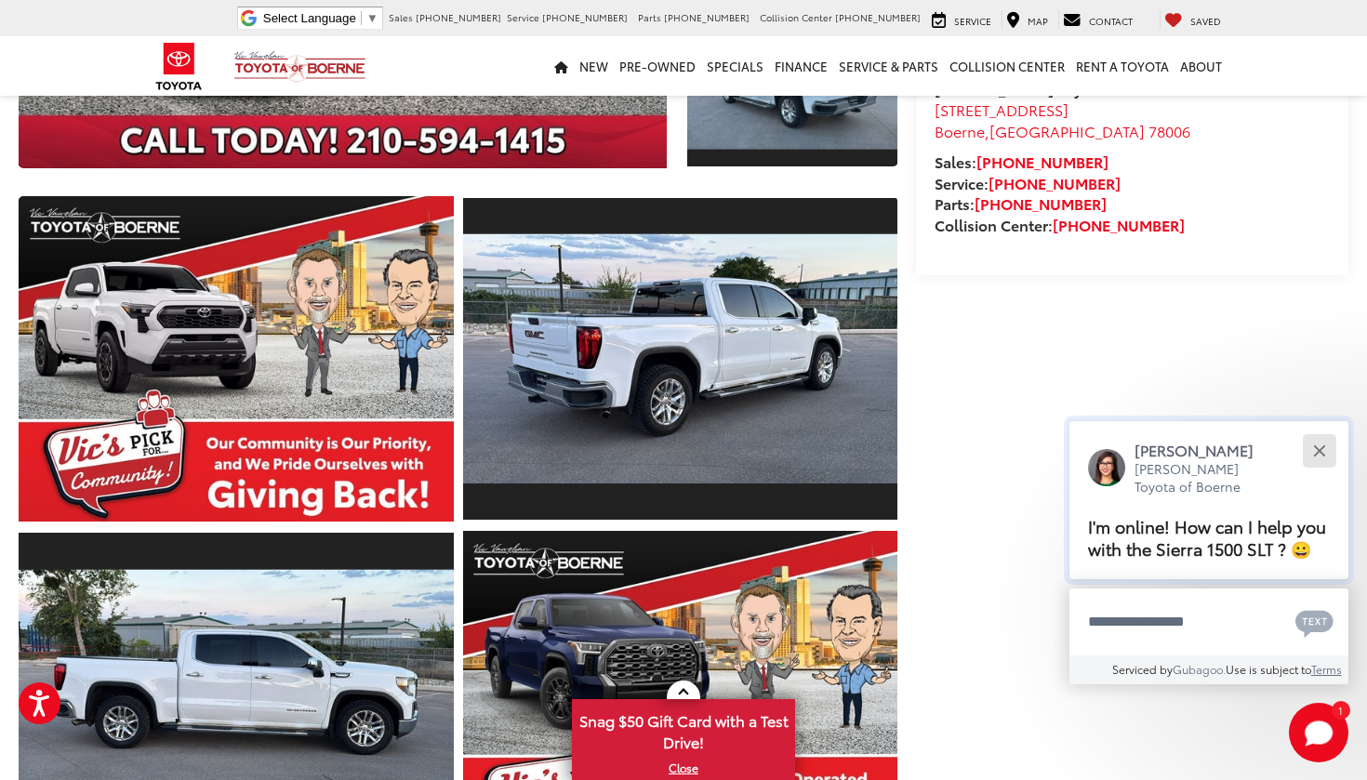
click at [1321, 444] on div "Close" at bounding box center [1319, 450] width 12 height 12
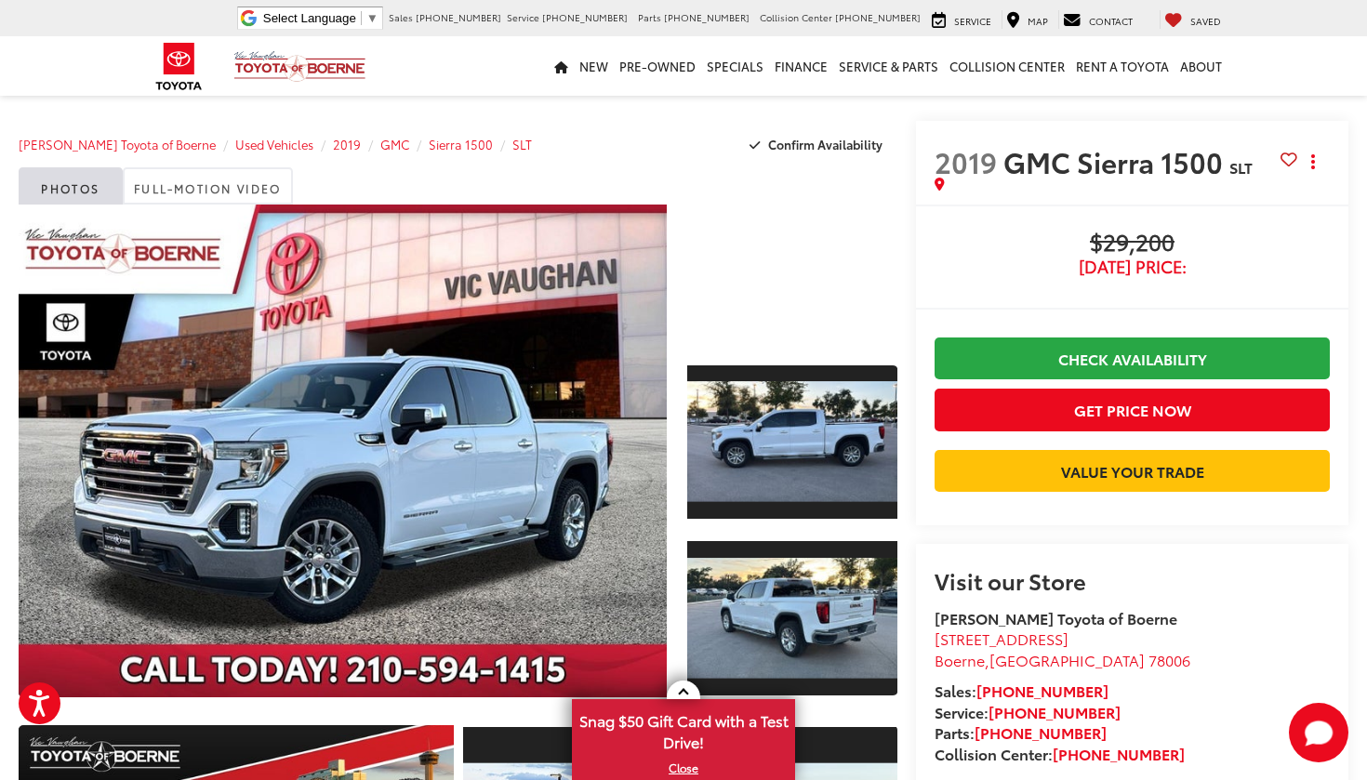
scroll to position [0, 0]
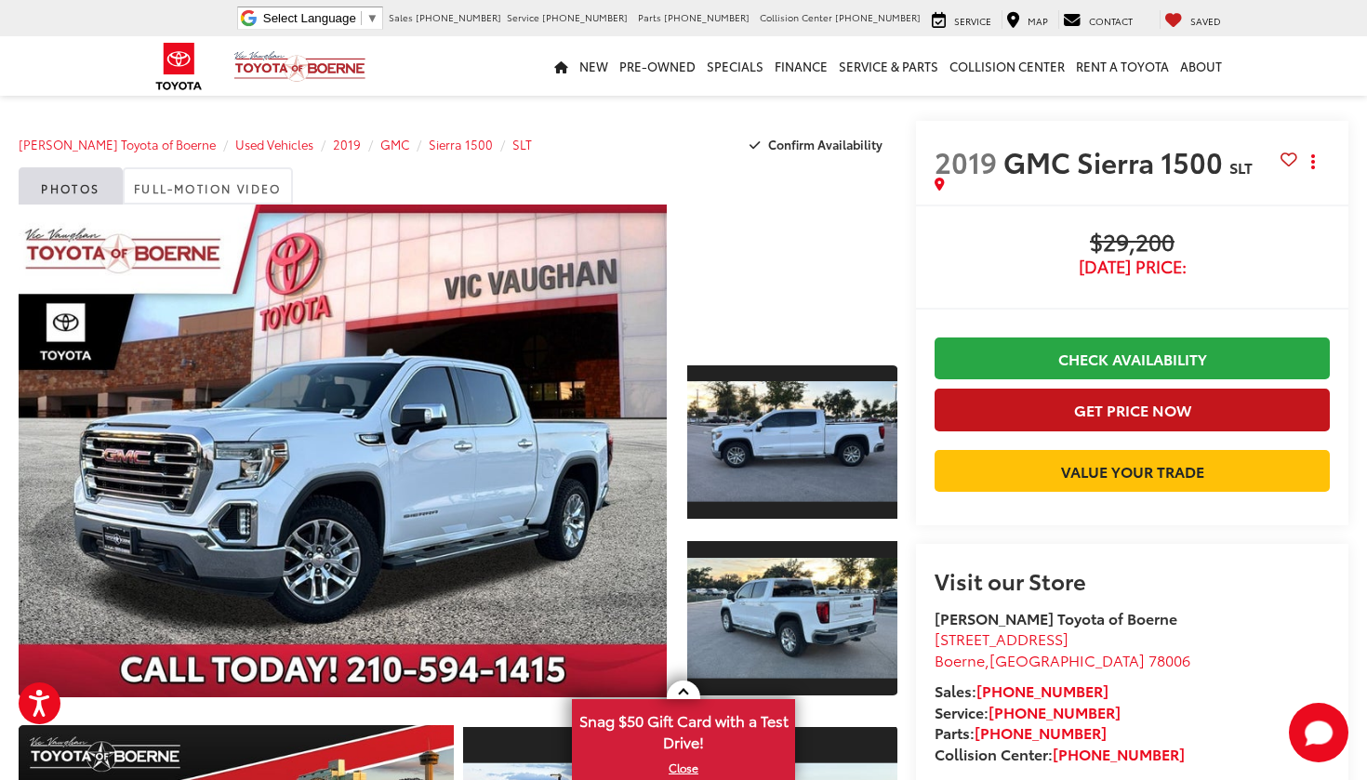
click at [1107, 404] on button "Get Price Now" at bounding box center [1131, 410] width 395 height 42
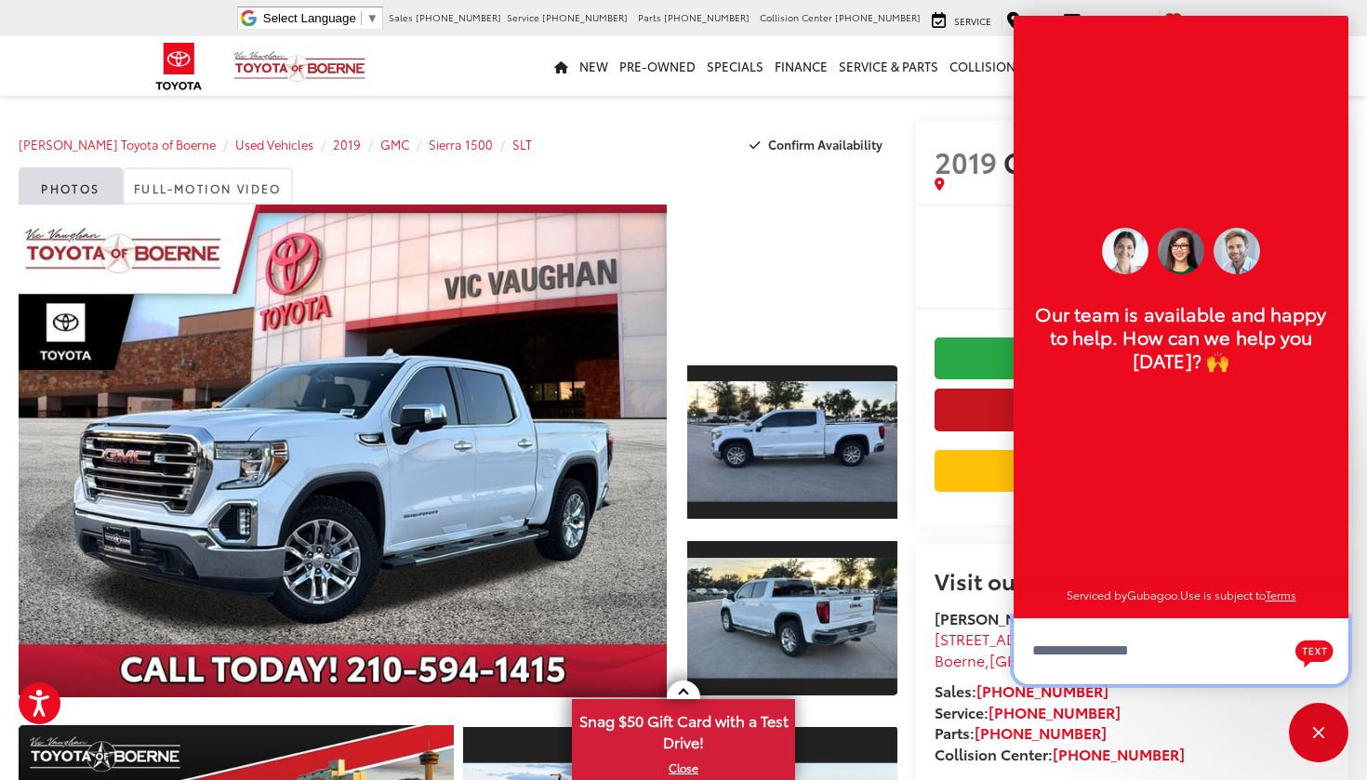
scroll to position [21, 0]
click at [981, 275] on span "Today's Price:" at bounding box center [1131, 267] width 395 height 19
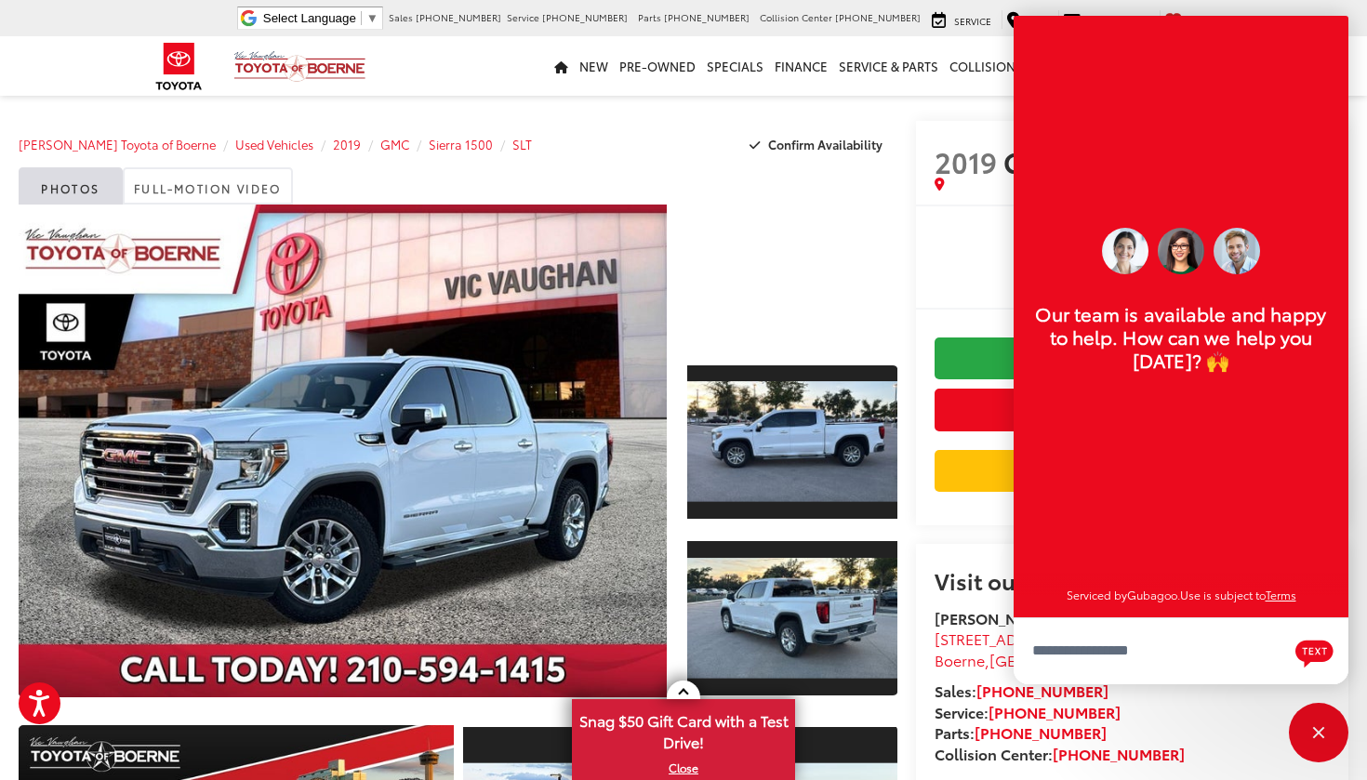
click at [1031, 33] on div "Vic Vaughan Toyota of Boerne Our team is available and happy to help. How can w…" at bounding box center [1180, 317] width 335 height 602
click at [1319, 730] on div "Close" at bounding box center [1319, 733] width 60 height 60
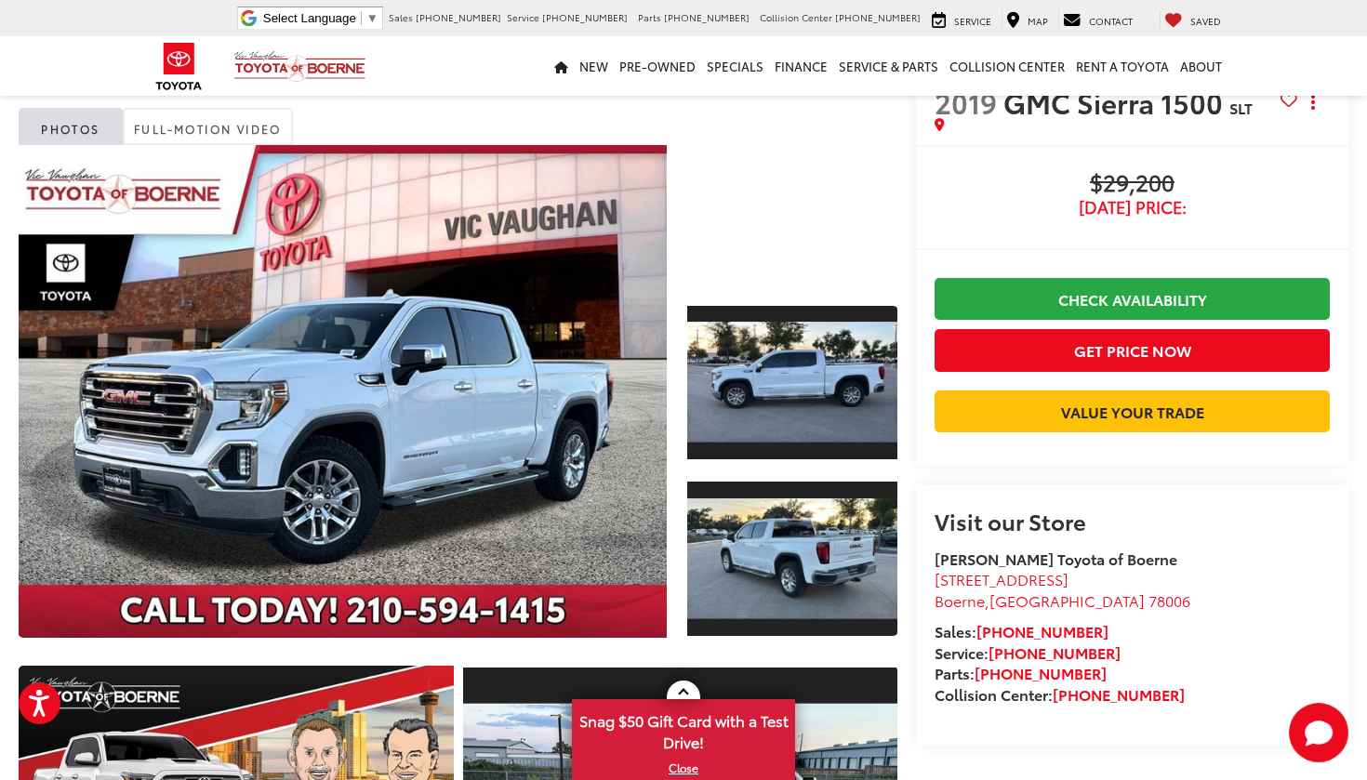
scroll to position [58, 0]
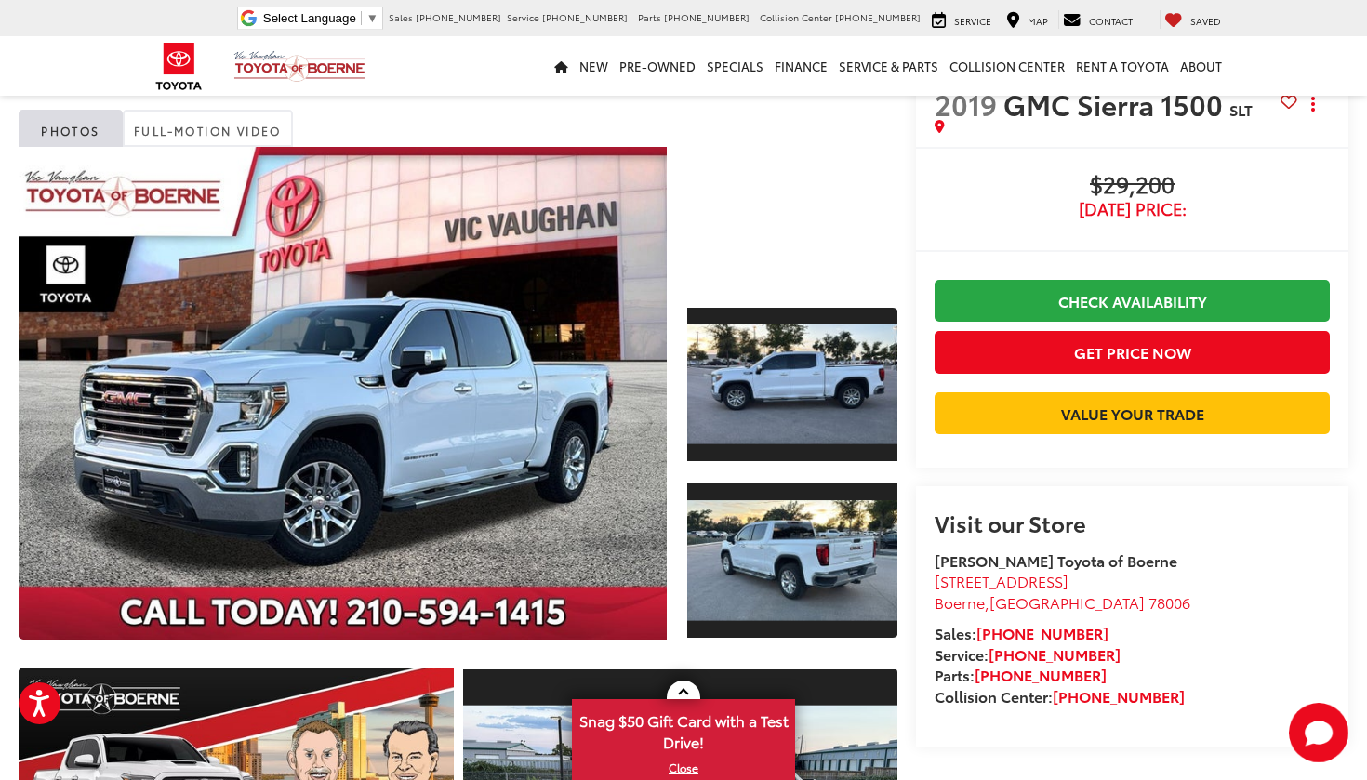
click at [934, 443] on capital-one-entry-button at bounding box center [934, 443] width 0 height 0
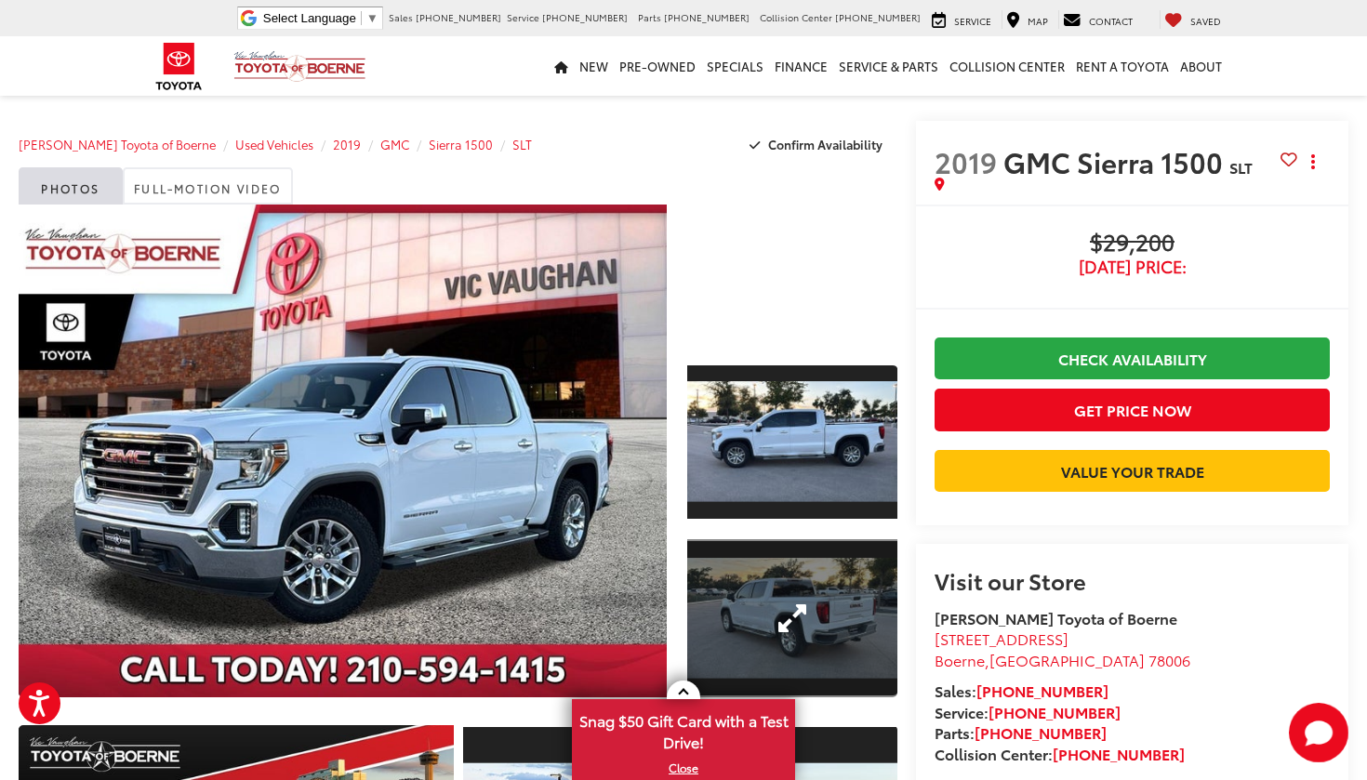
scroll to position [0, 0]
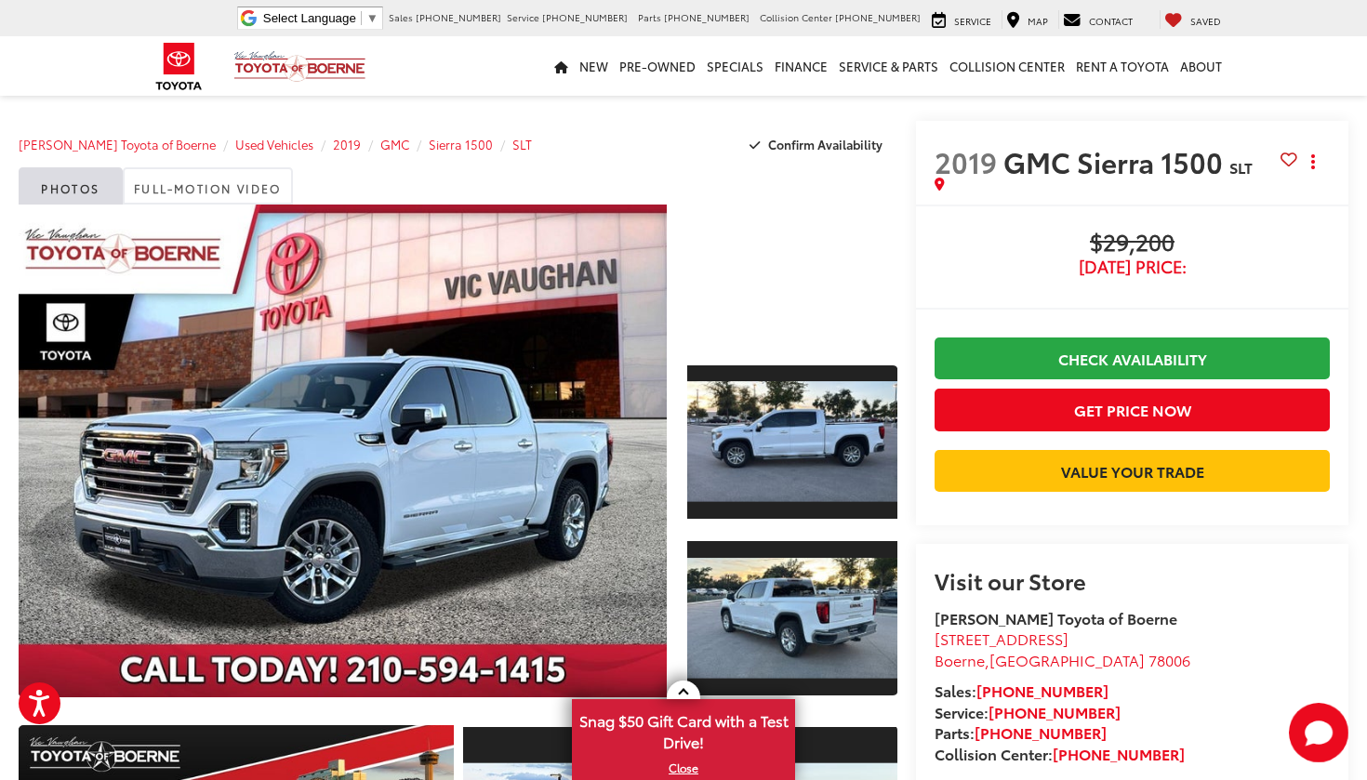
click at [934, 501] on capital-one-entry-button at bounding box center [934, 501] width 0 height 0
click at [260, 139] on span "Used Vehicles" at bounding box center [274, 144] width 78 height 17
click at [333, 150] on span "2019" at bounding box center [347, 144] width 28 height 17
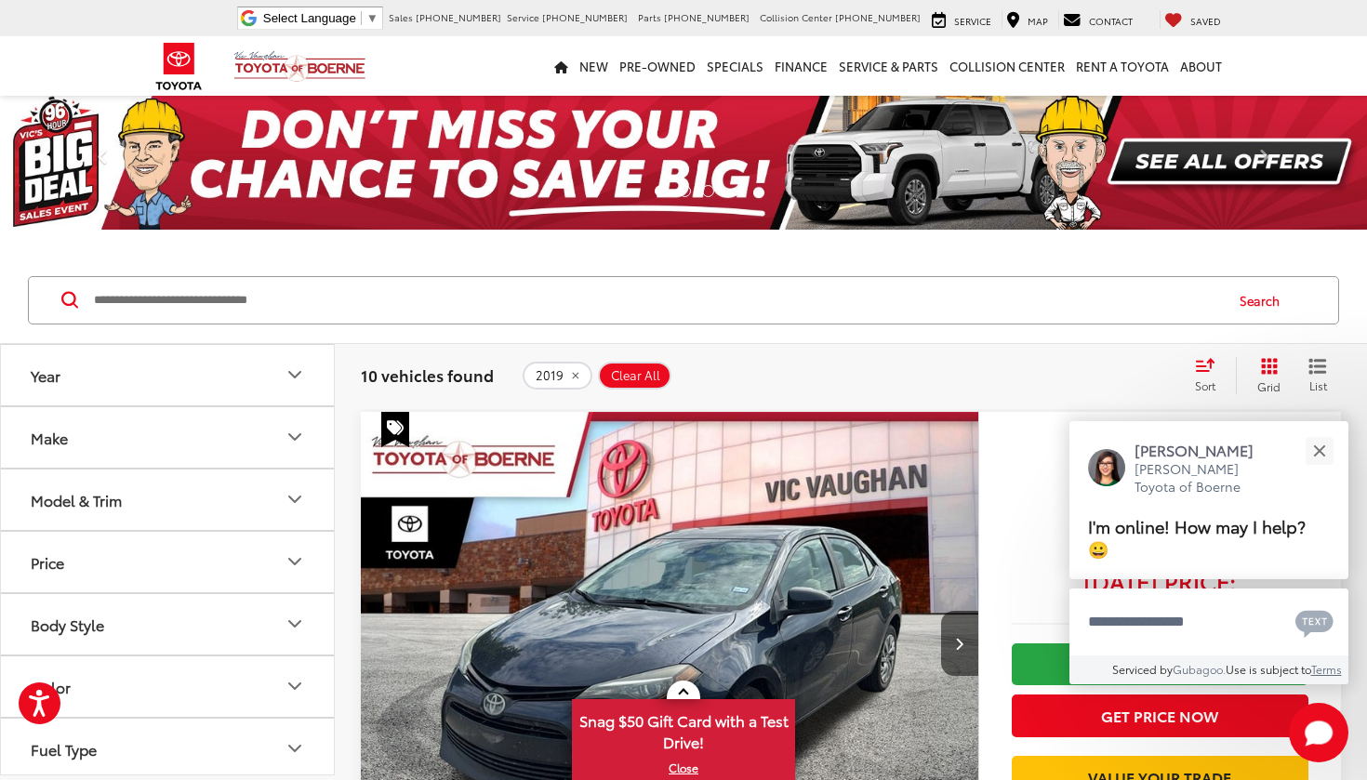
click at [299, 375] on icon "Year" at bounding box center [295, 375] width 22 height 22
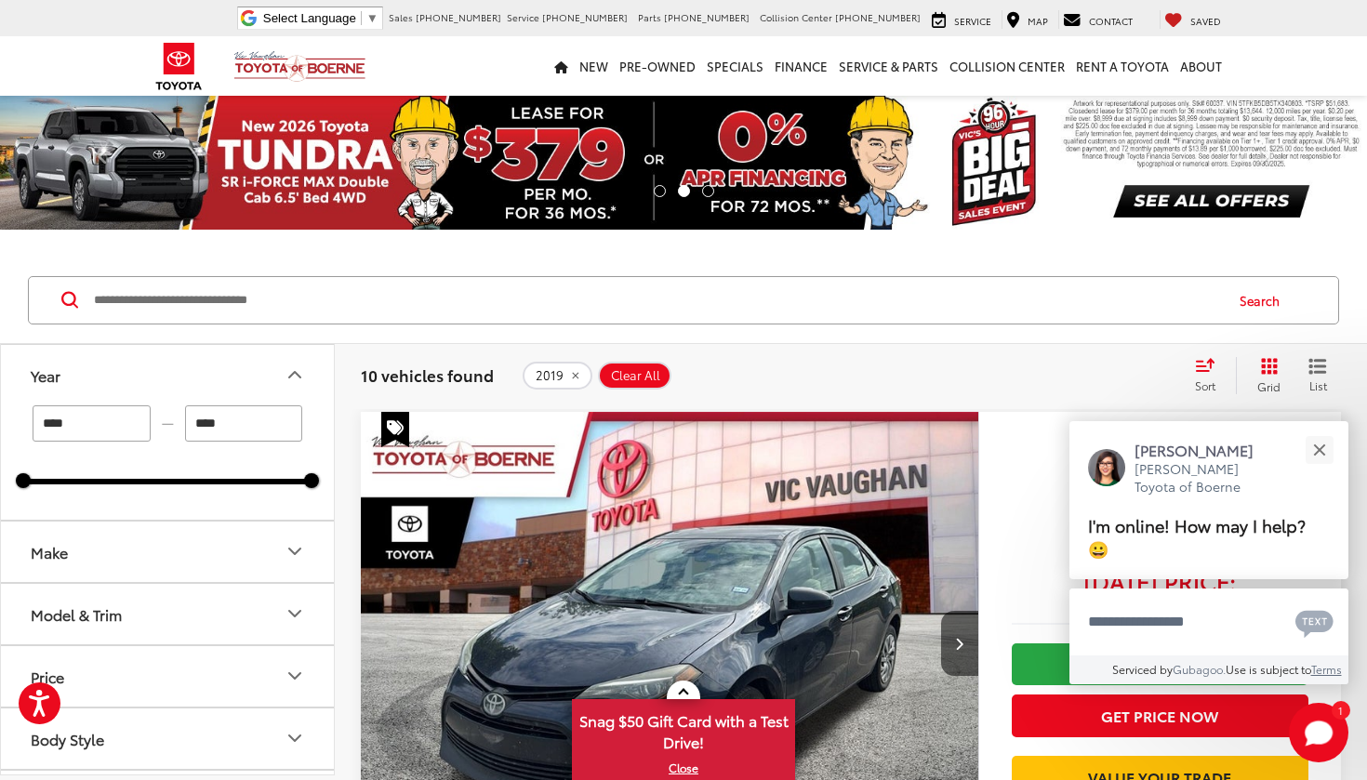
click at [126, 422] on input "****" at bounding box center [92, 423] width 118 height 36
type input "****"
click at [162, 503] on div "**** — **** 2000 2025" at bounding box center [167, 462] width 333 height 114
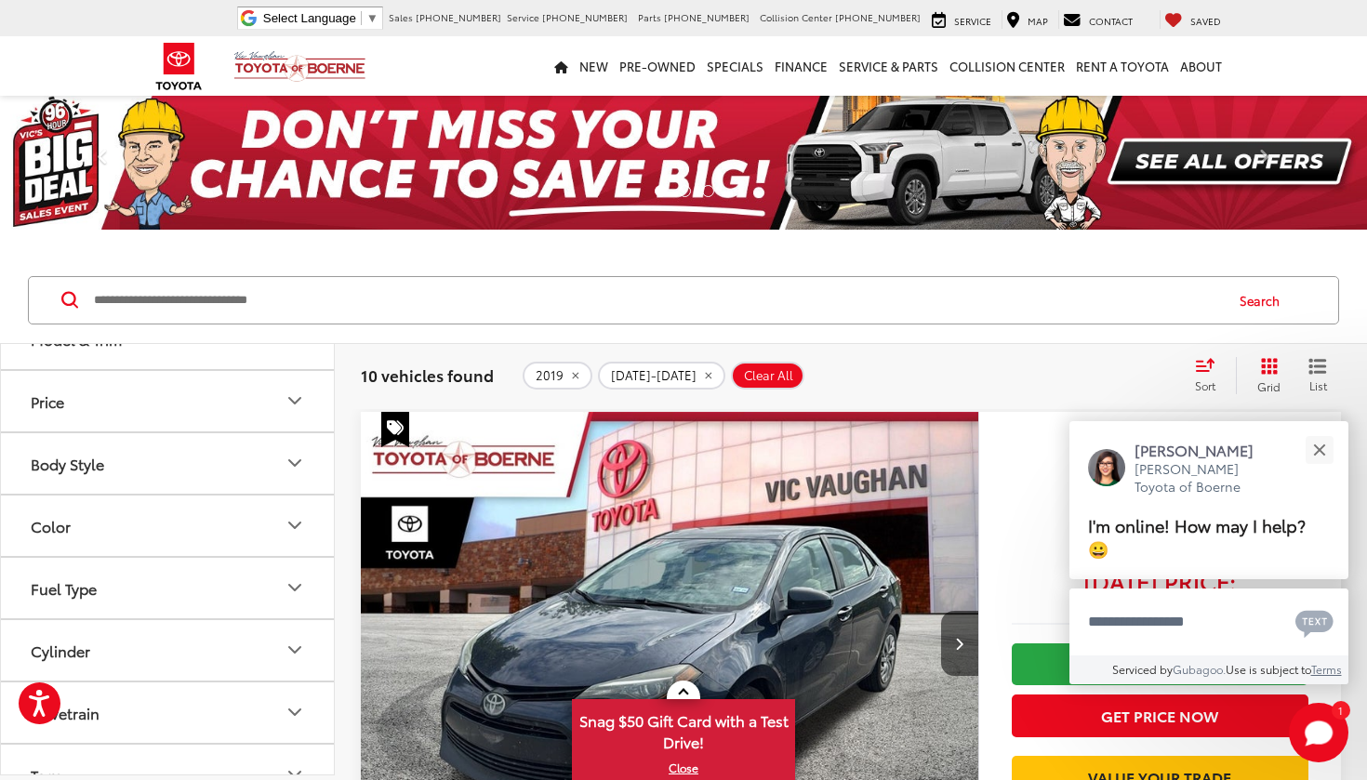
scroll to position [279, 0]
click at [297, 517] on icon "Color" at bounding box center [295, 521] width 22 height 22
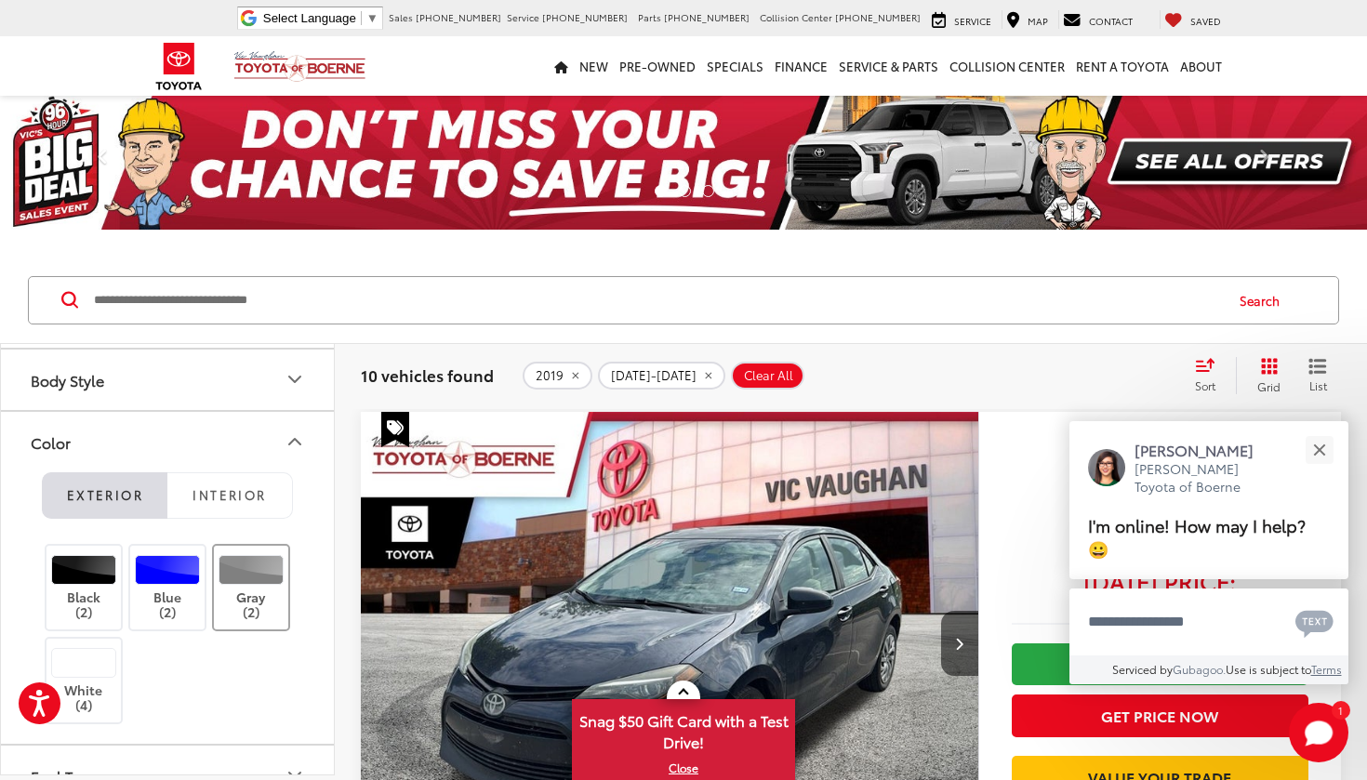
scroll to position [363, 0]
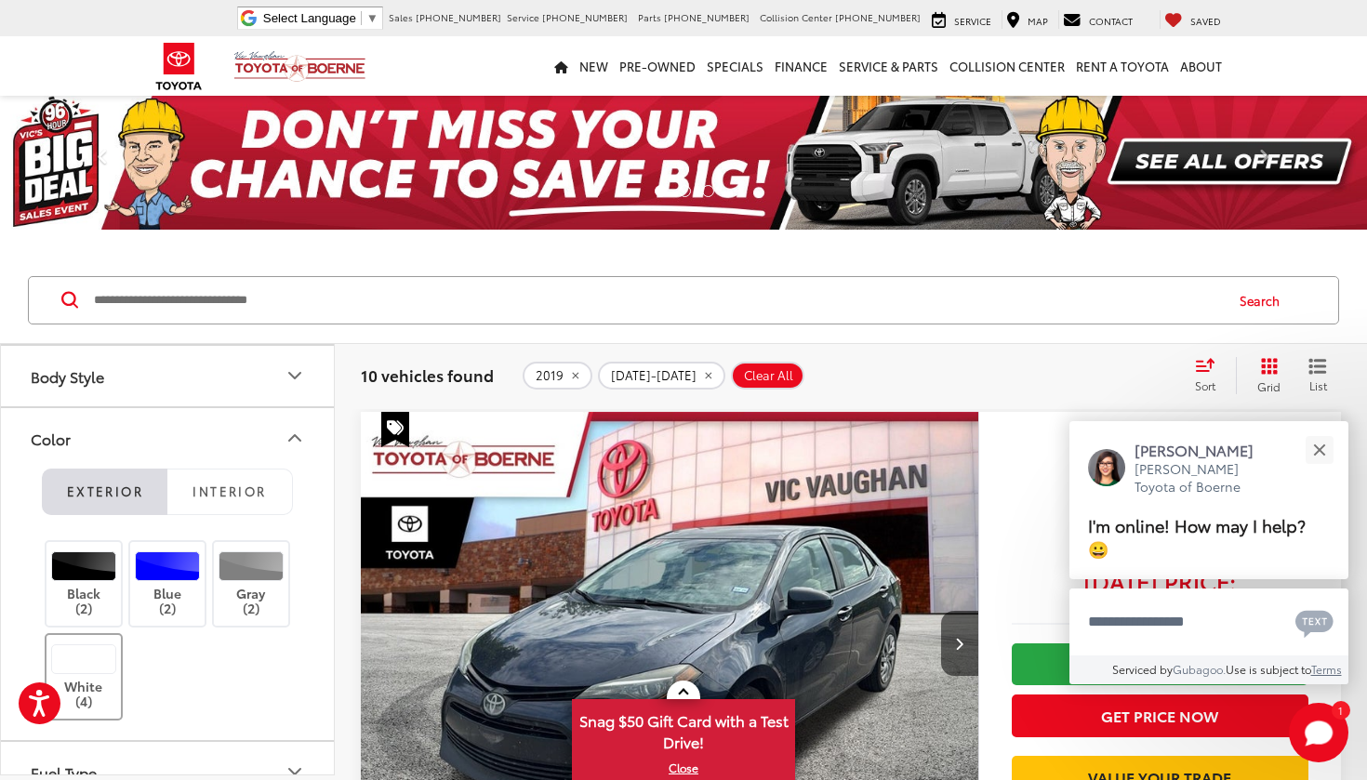
click at [93, 657] on div at bounding box center [84, 659] width 66 height 30
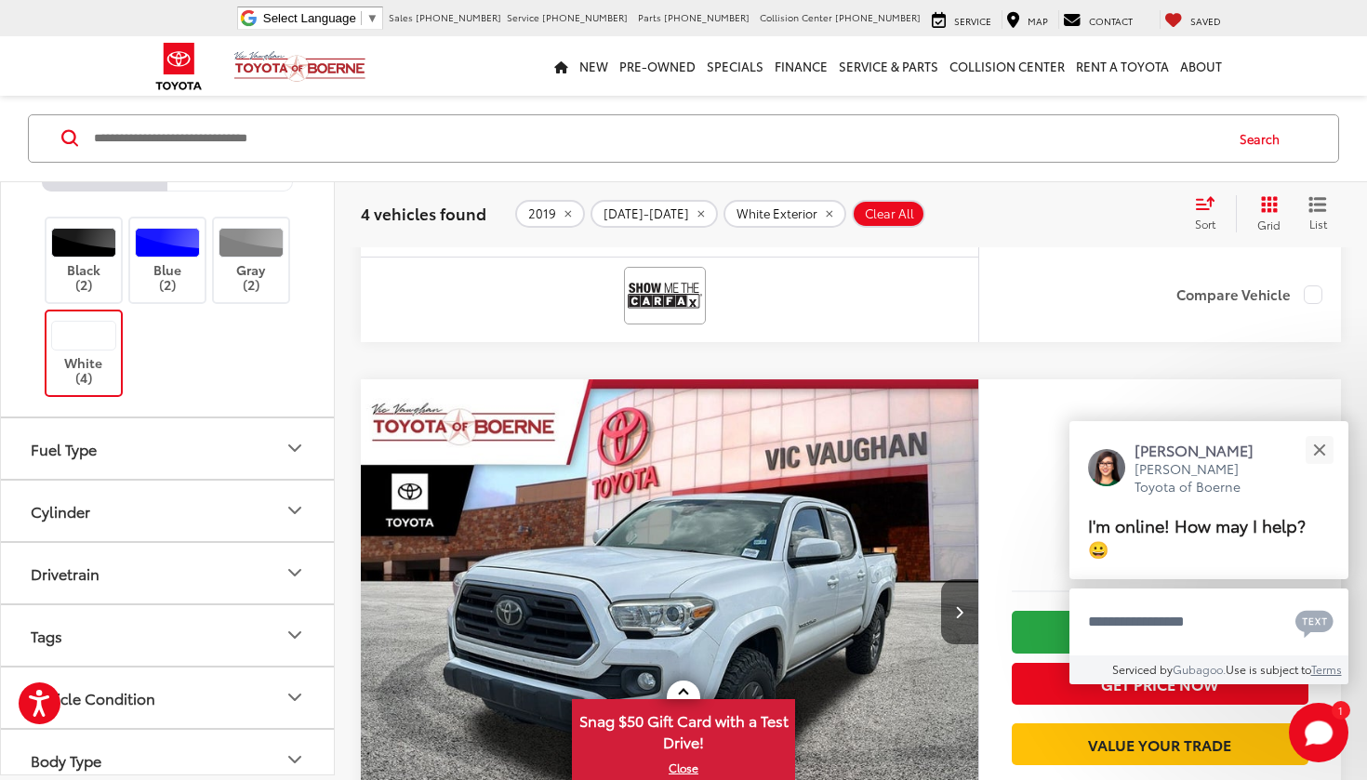
scroll to position [879, 0]
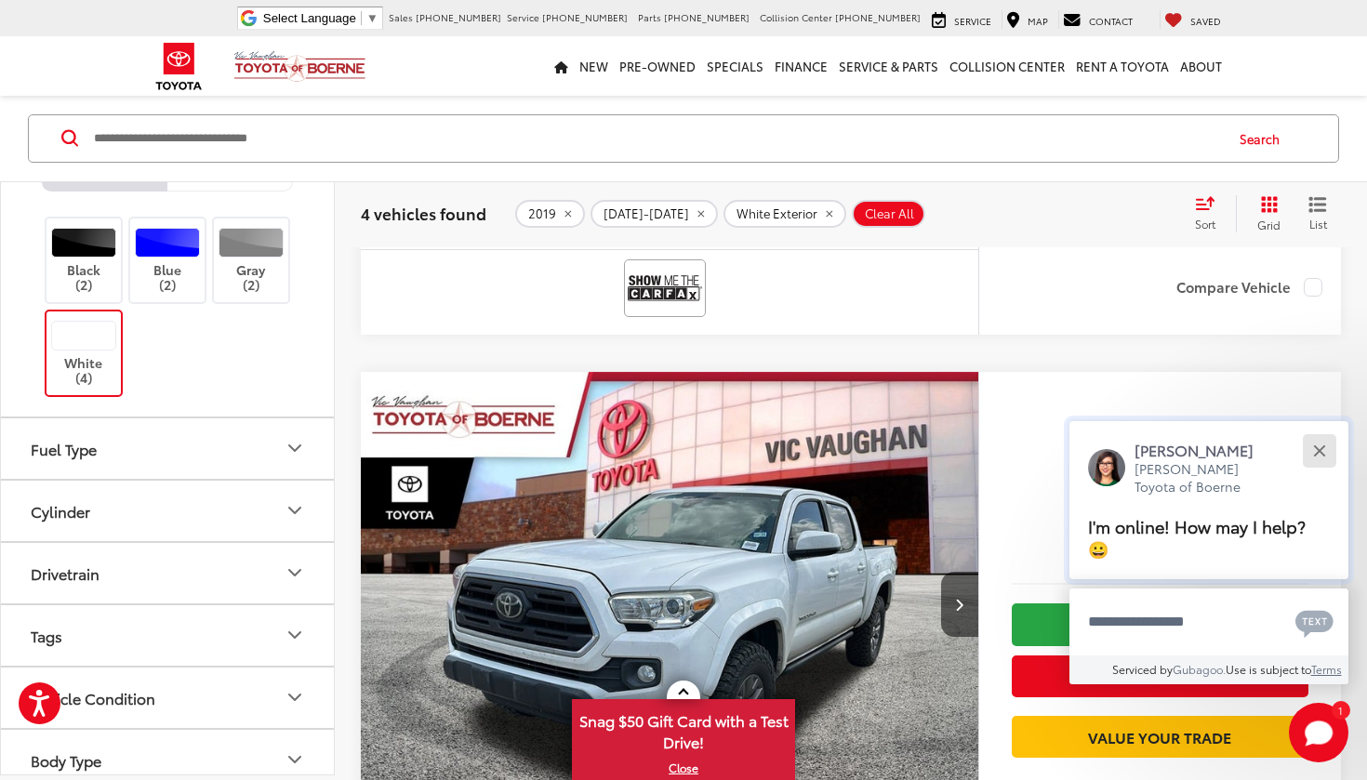
click at [1322, 451] on button "Close" at bounding box center [1319, 450] width 40 height 40
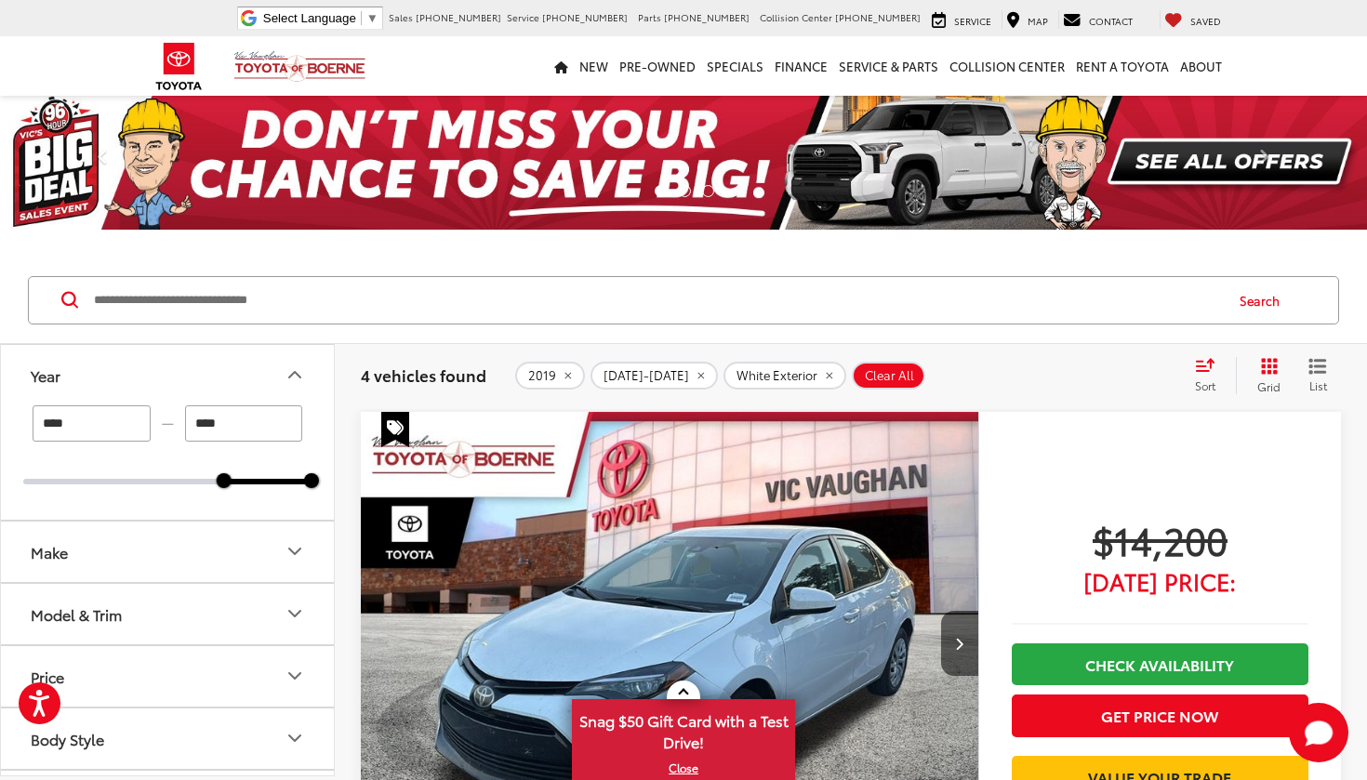
scroll to position [0, 0]
click at [298, 608] on icon "Model & Trim" at bounding box center [295, 613] width 22 height 22
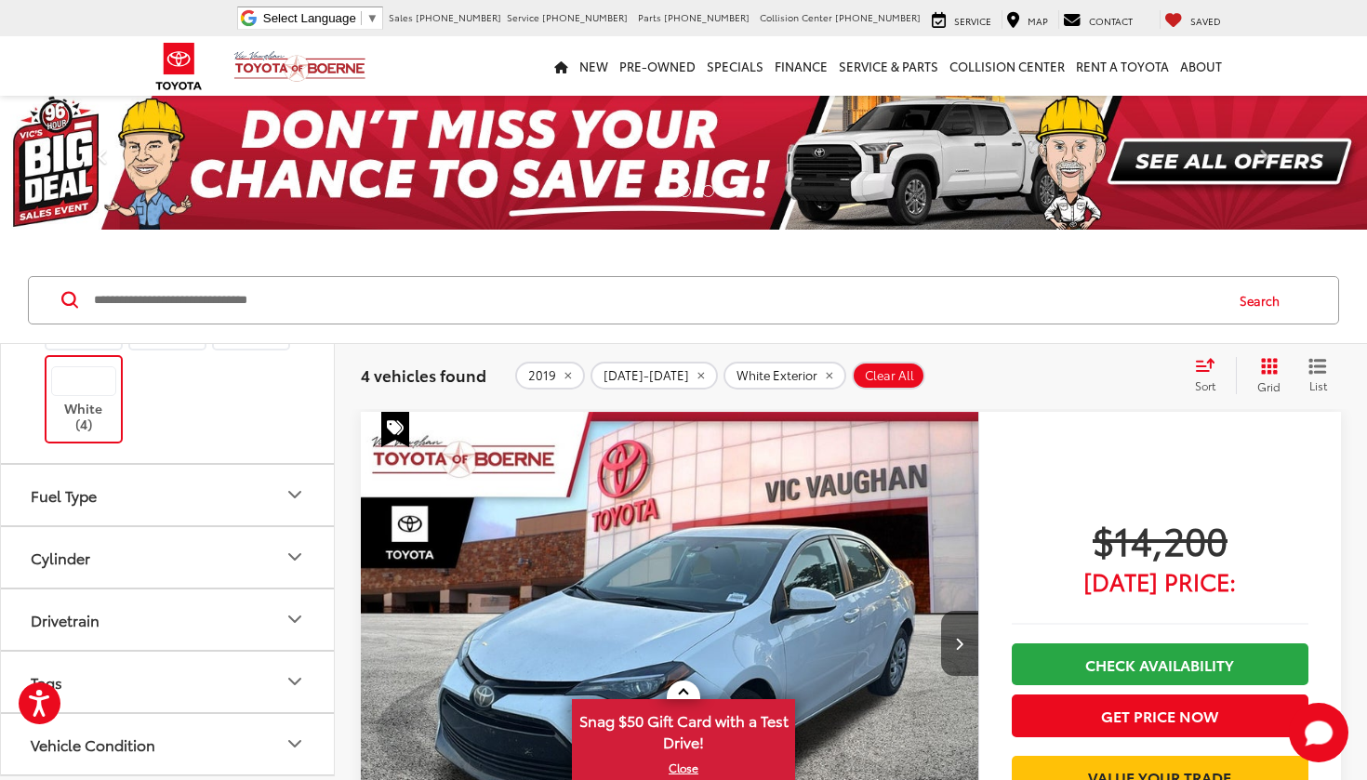
scroll to position [4783, 0]
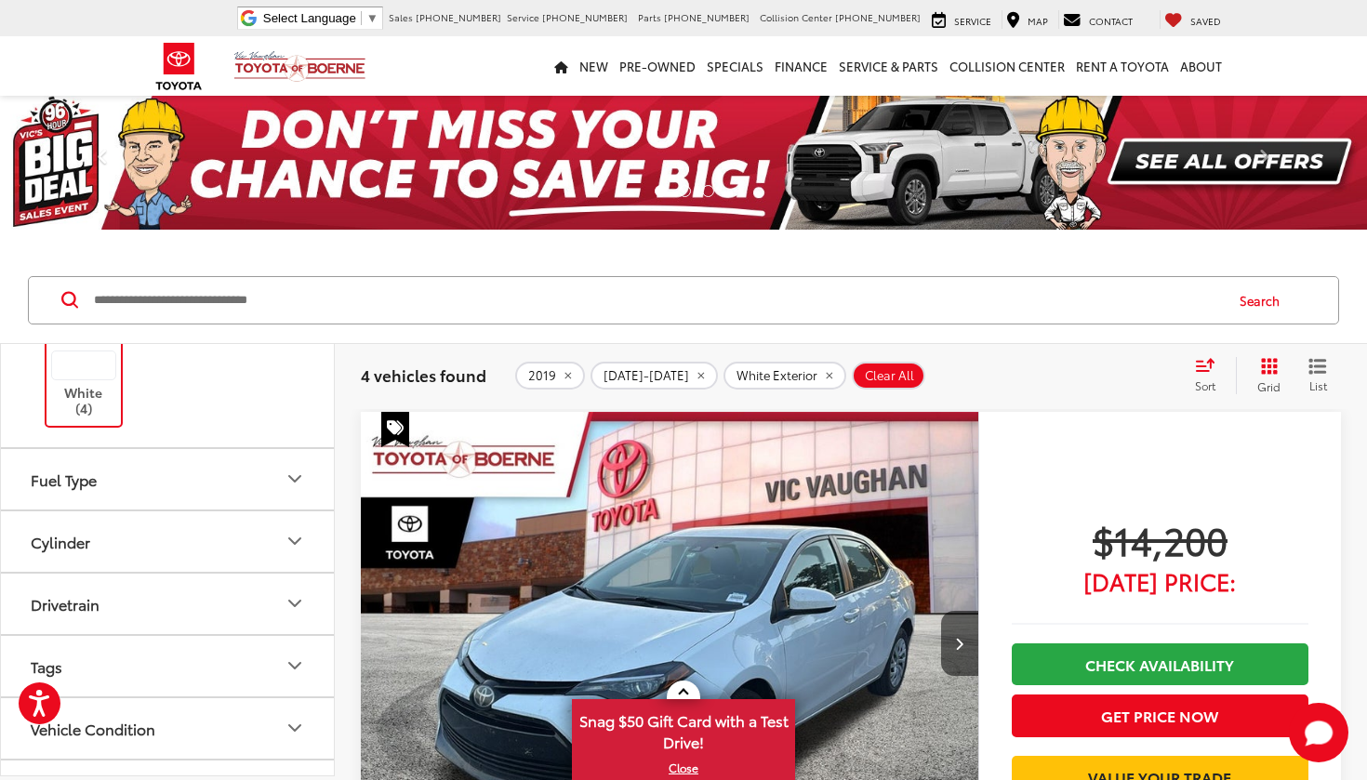
click at [99, 392] on div "White (4)" at bounding box center [84, 383] width 79 height 88
click at [130, 376] on div "Black (2) Blue (2) Gray (2) White (4)" at bounding box center [167, 338] width 288 height 186
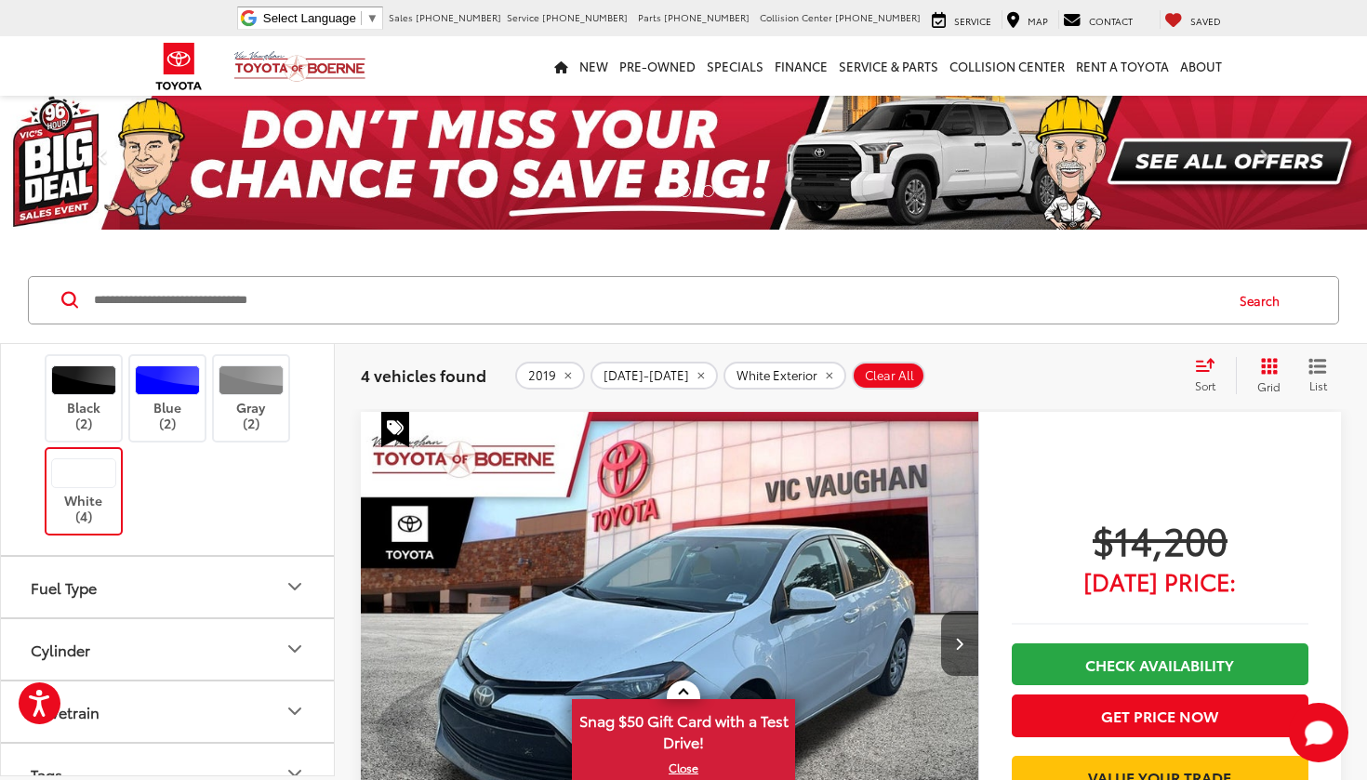
scroll to position [4672, 0]
click at [110, 461] on label "White (4)" at bounding box center [83, 494] width 75 height 66
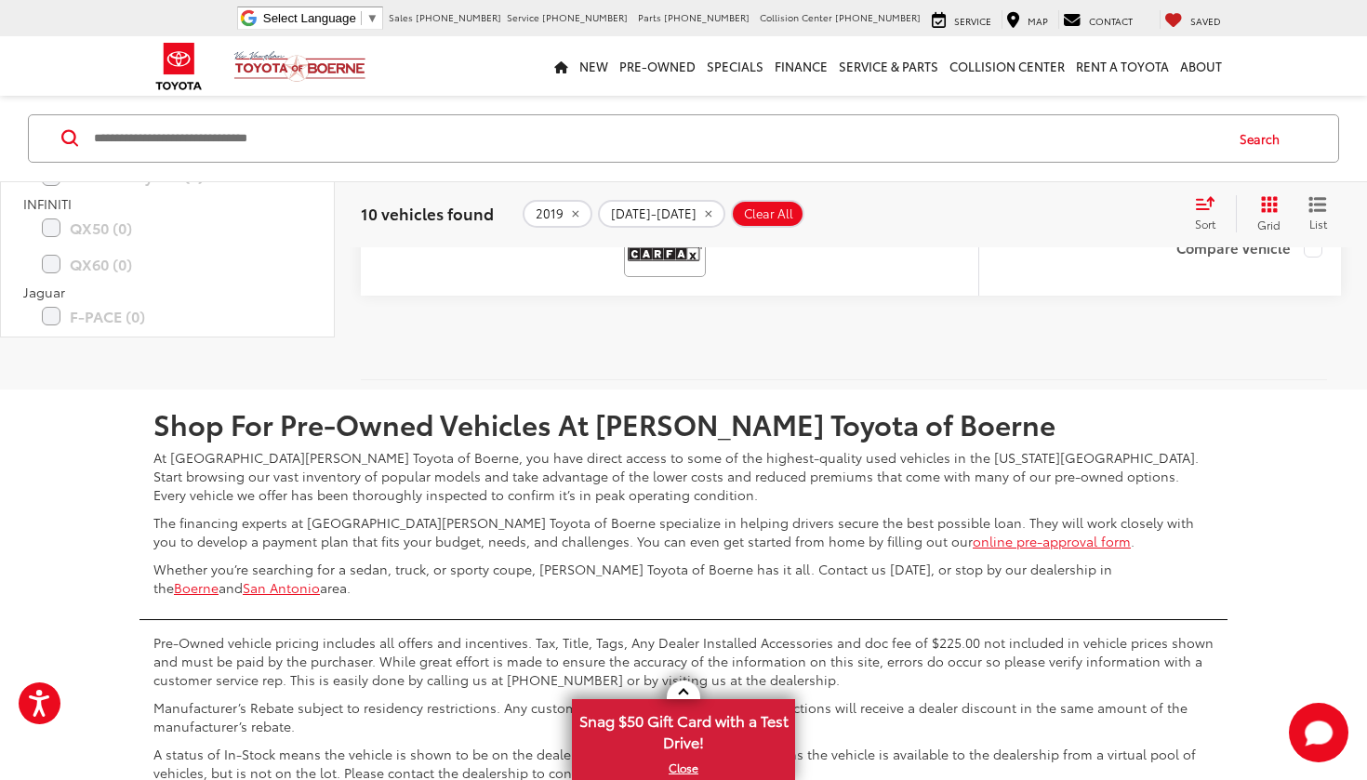
scroll to position [8461, 0]
